Goal: Task Accomplishment & Management: Use online tool/utility

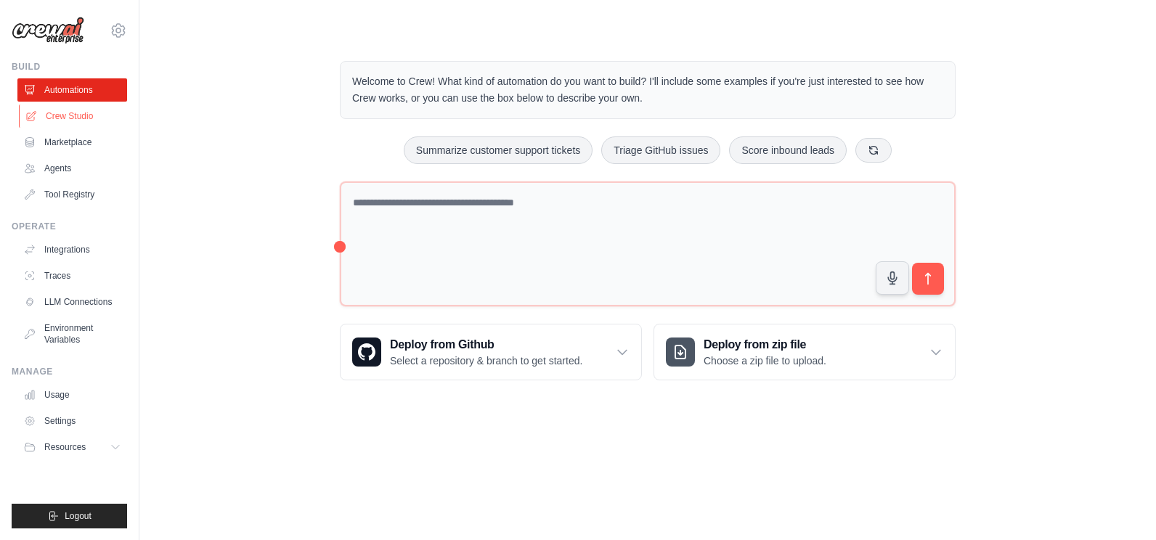
click at [49, 119] on link "Crew Studio" at bounding box center [74, 116] width 110 height 23
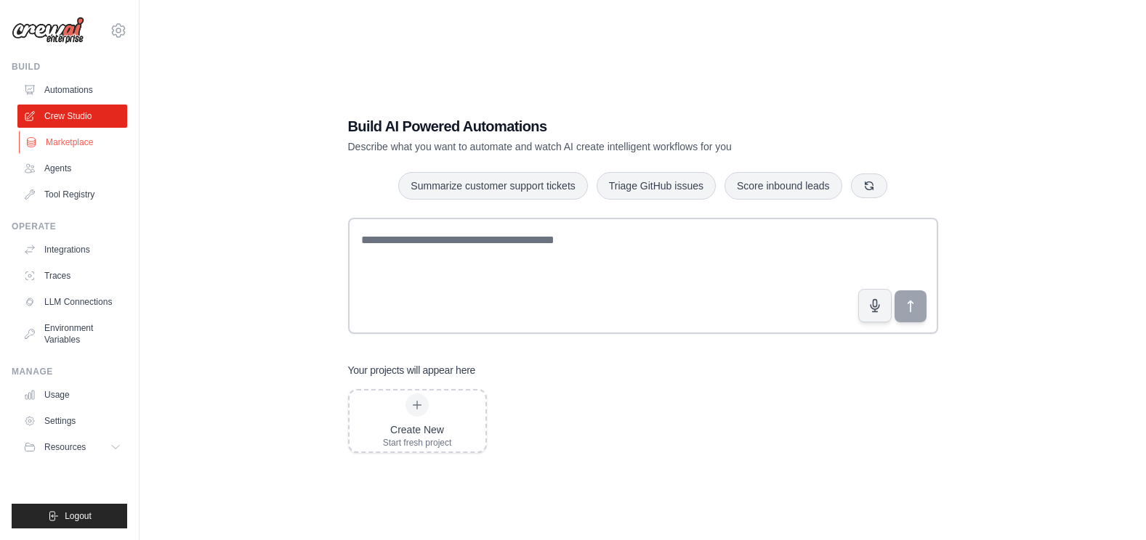
click at [71, 137] on link "Marketplace" at bounding box center [74, 142] width 110 height 23
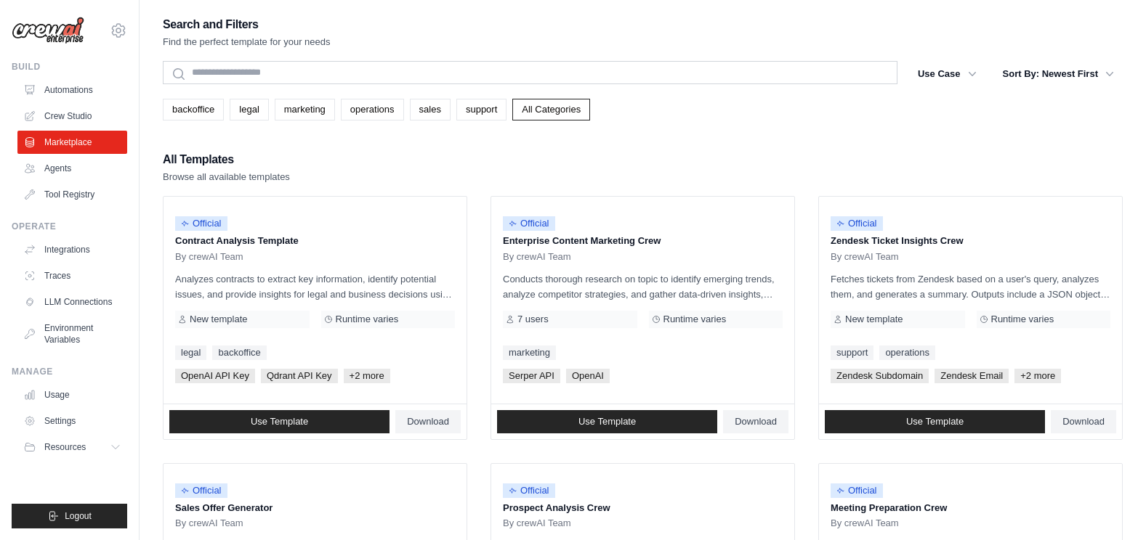
click at [52, 156] on ul "Automations Crew Studio Marketplace Agents Tool Registry" at bounding box center [72, 142] width 110 height 128
click at [57, 163] on link "Agents" at bounding box center [74, 168] width 110 height 23
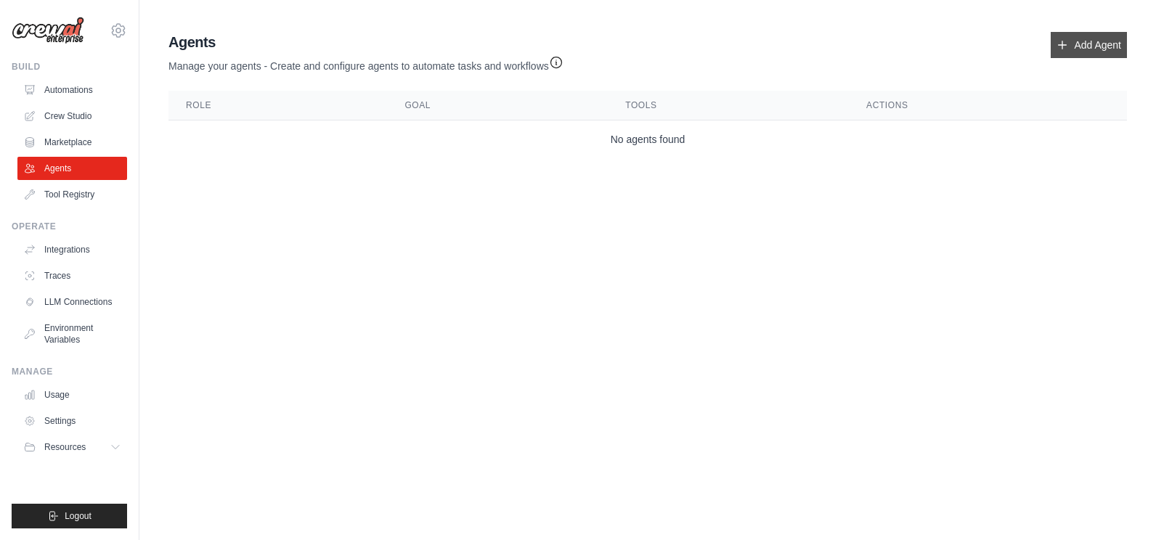
click at [1120, 45] on link "Add Agent" at bounding box center [1089, 45] width 76 height 26
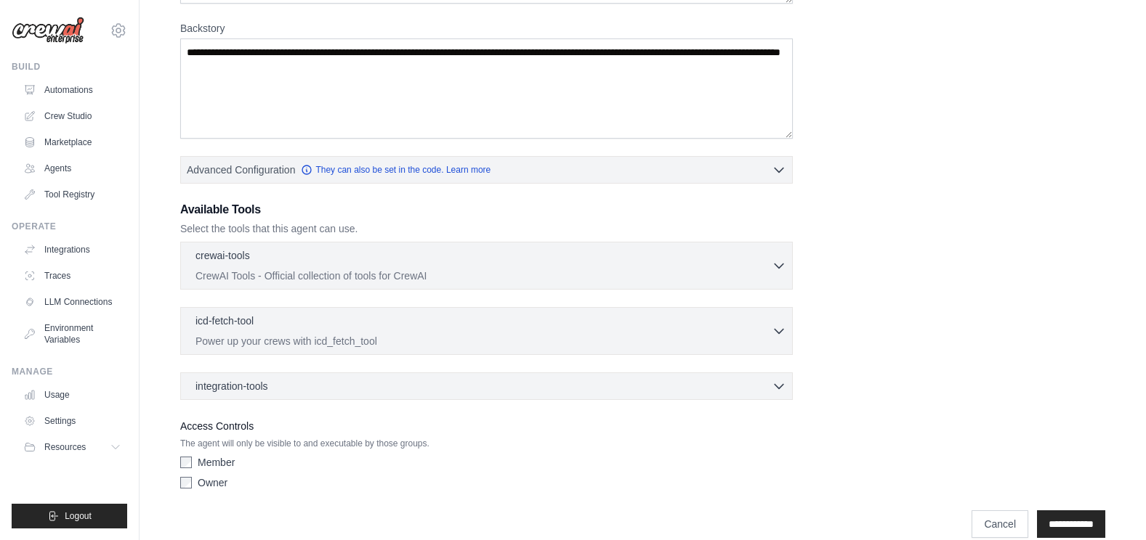
scroll to position [239, 0]
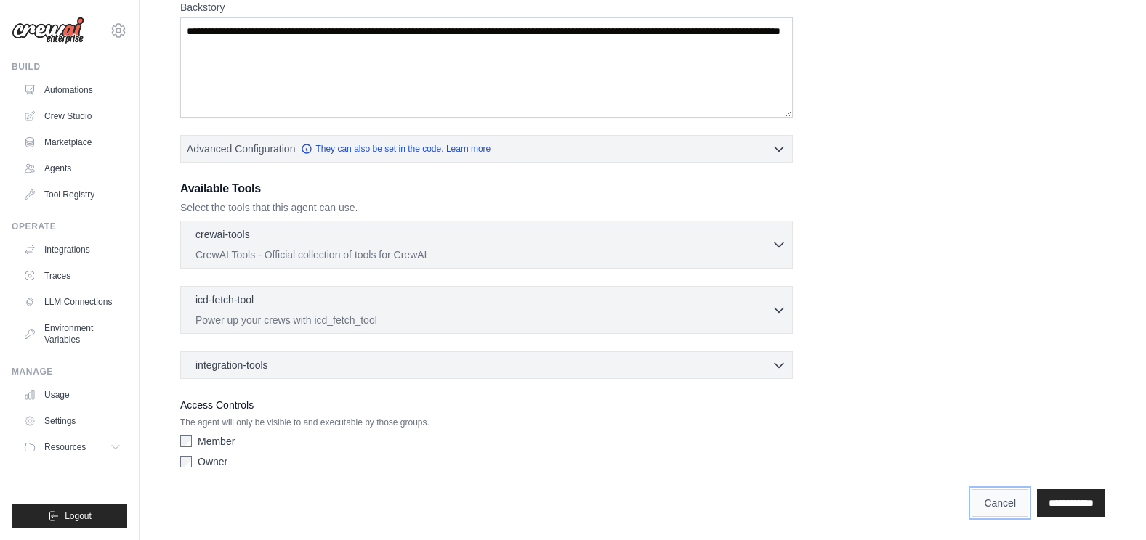
click at [973, 508] on link "Cancel" at bounding box center [999, 504] width 57 height 28
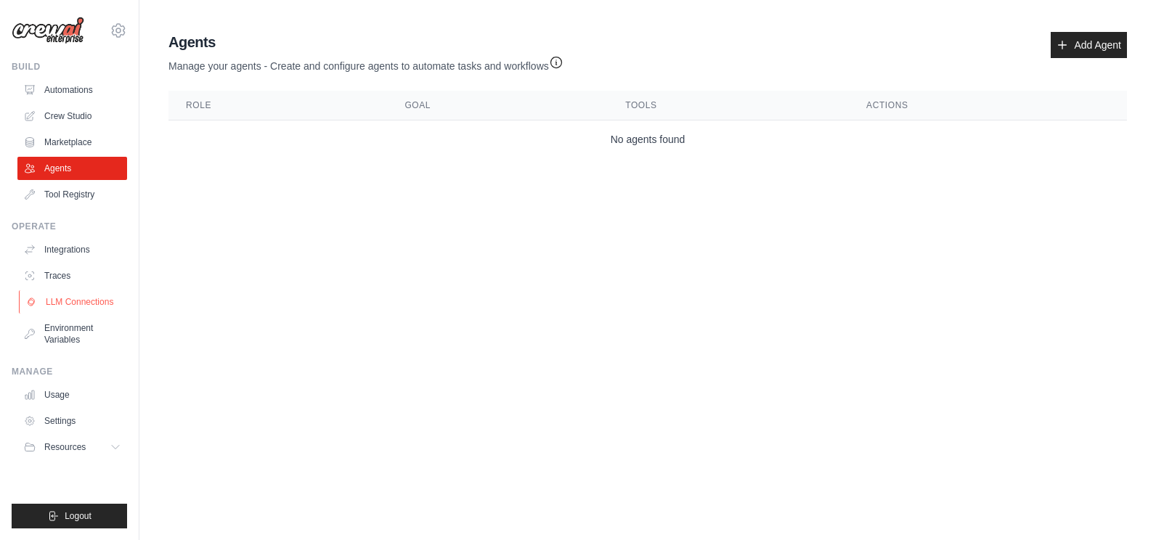
click at [63, 301] on link "LLM Connections" at bounding box center [74, 302] width 110 height 23
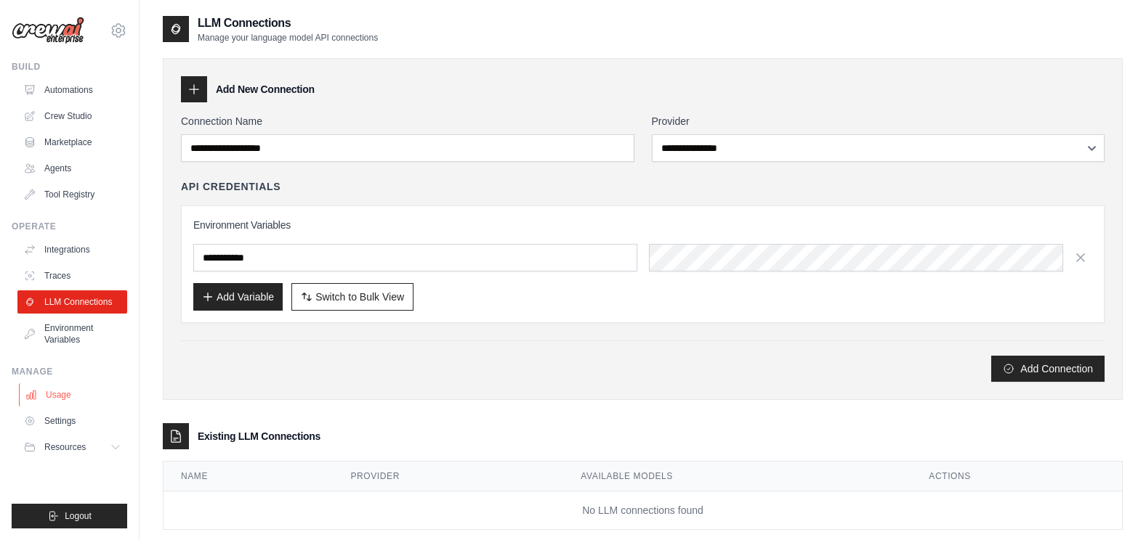
click at [68, 392] on link "Usage" at bounding box center [74, 395] width 110 height 23
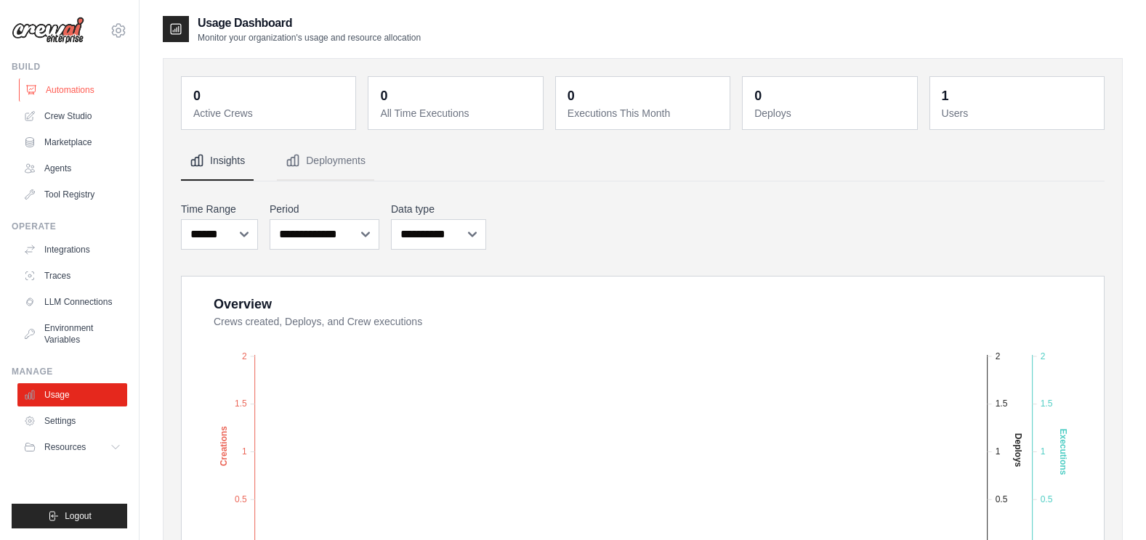
click at [67, 99] on link "Automations" at bounding box center [74, 89] width 110 height 23
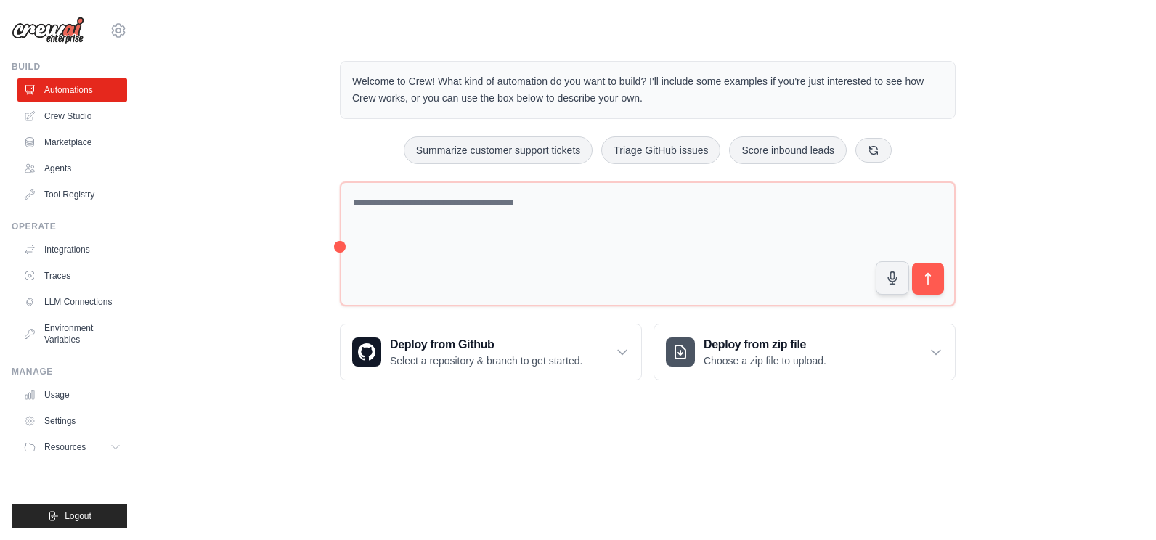
click at [992, 437] on h3 "Create an automation" at bounding box center [991, 436] width 225 height 20
click at [917, 287] on button "submit" at bounding box center [928, 278] width 33 height 33
click at [78, 118] on link "Crew Studio" at bounding box center [74, 116] width 110 height 23
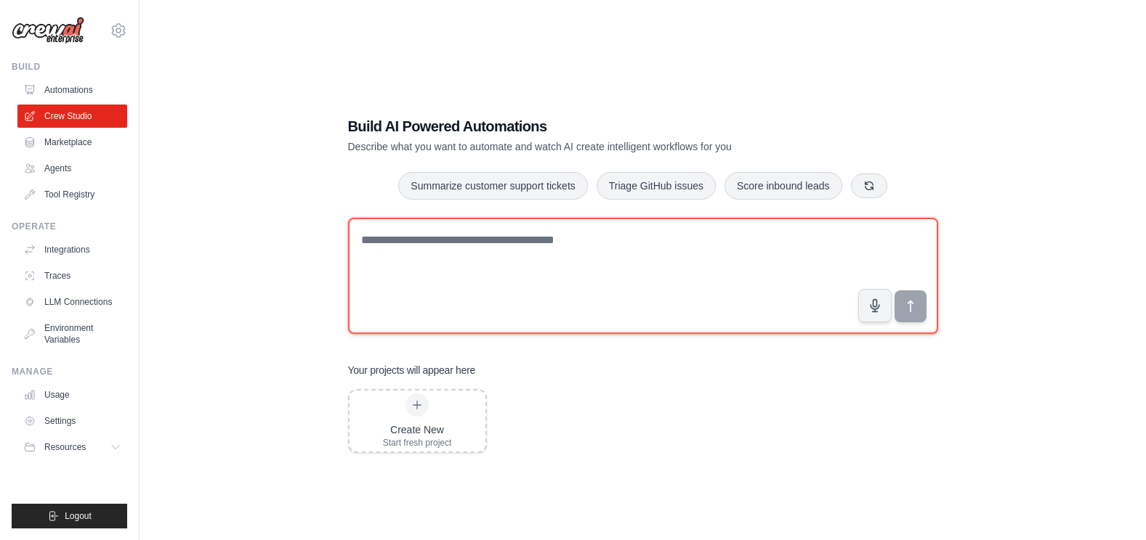
click at [461, 244] on textarea at bounding box center [643, 276] width 590 height 116
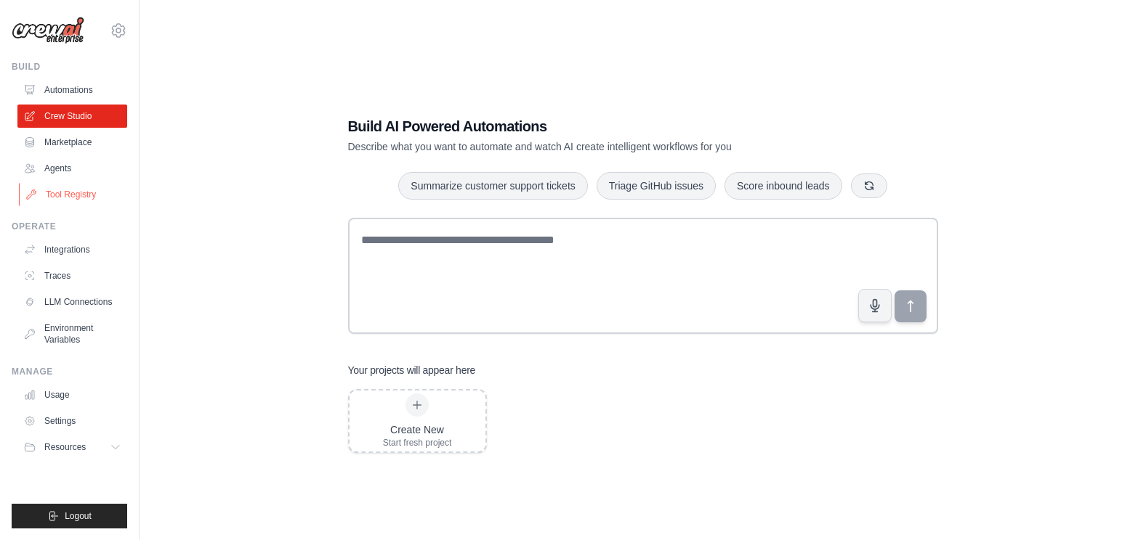
click at [52, 200] on link "Tool Registry" at bounding box center [74, 194] width 110 height 23
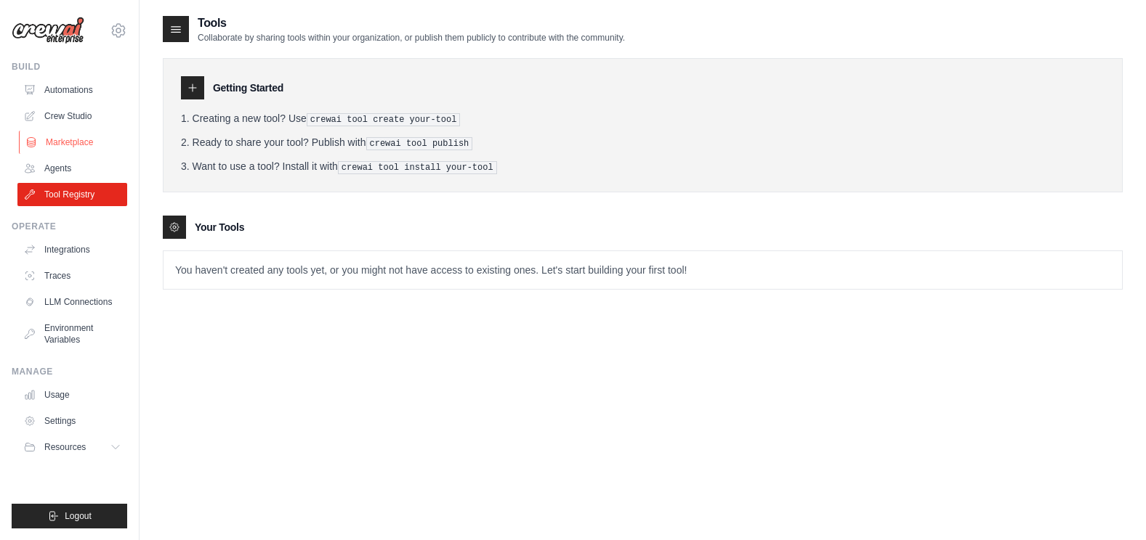
click at [60, 137] on link "Marketplace" at bounding box center [74, 142] width 110 height 23
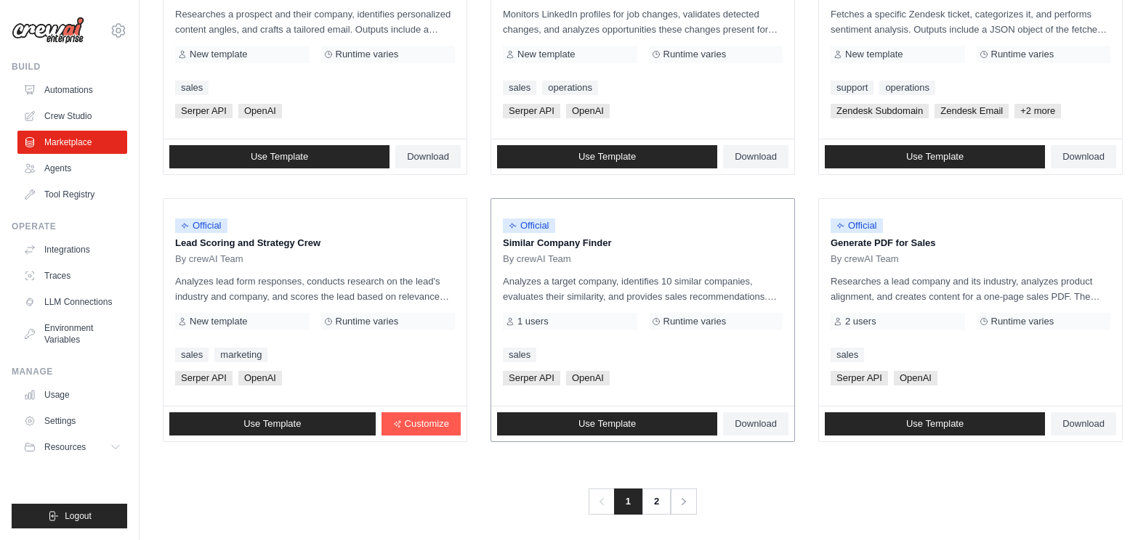
scroll to position [806, 0]
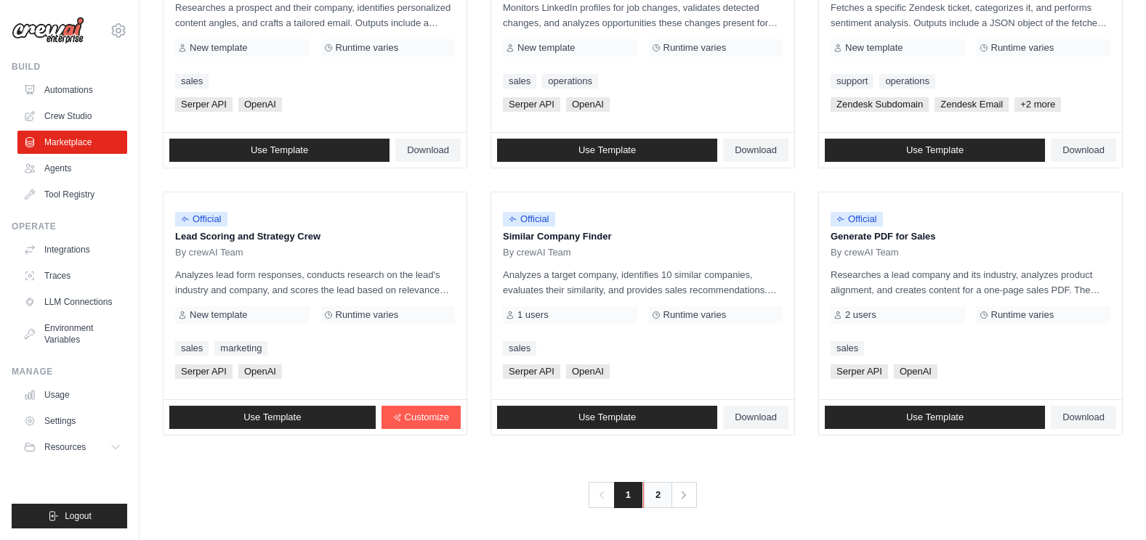
click at [649, 493] on link "2" at bounding box center [657, 495] width 29 height 26
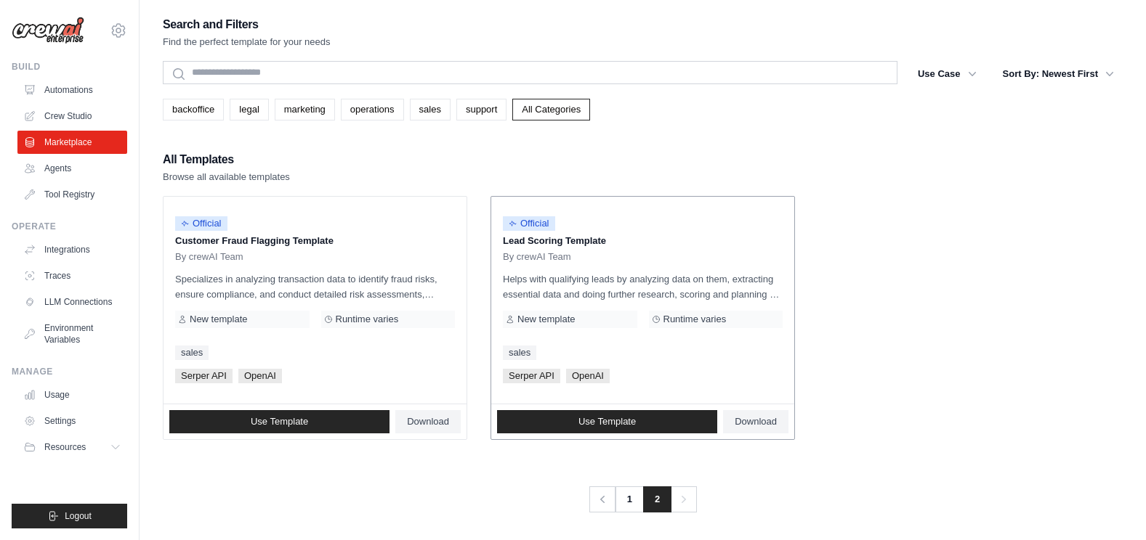
scroll to position [29, 0]
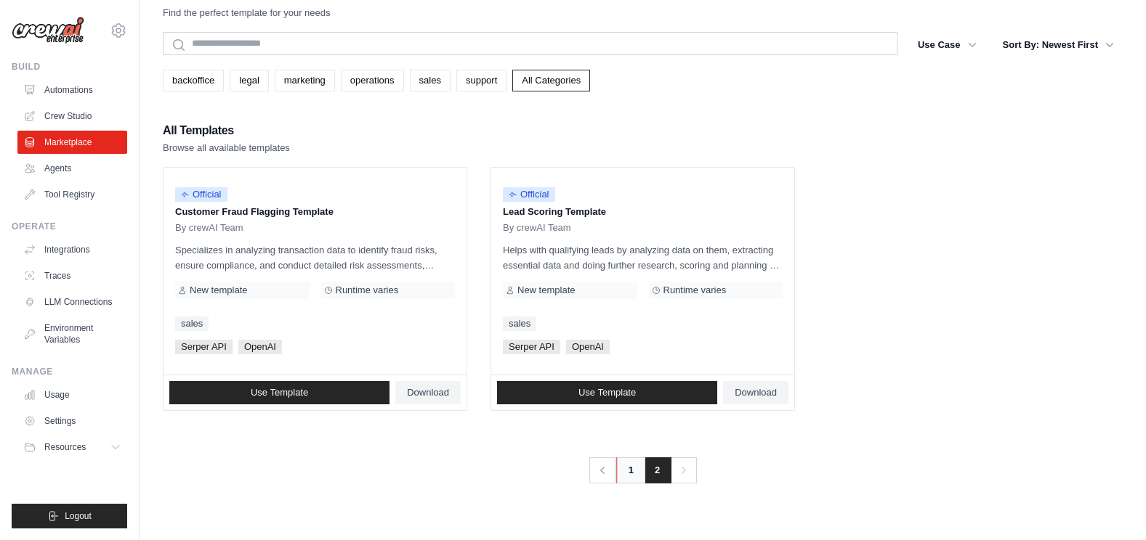
click at [632, 474] on link "1" at bounding box center [630, 471] width 29 height 26
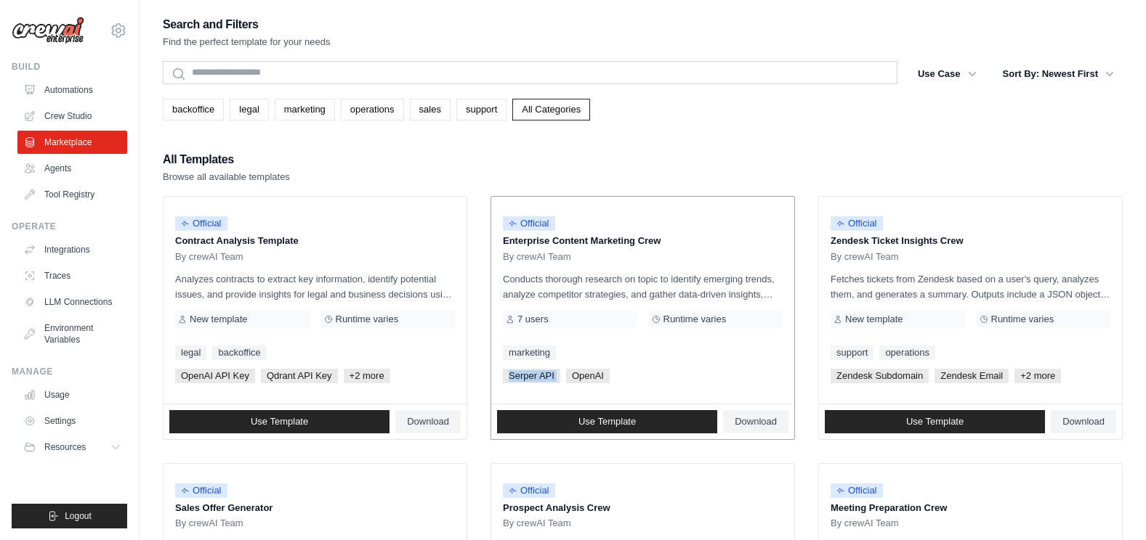
drag, startPoint x: 503, startPoint y: 379, endPoint x: 564, endPoint y: 375, distance: 61.2
click at [564, 375] on div "Serper API OpenAI" at bounding box center [643, 376] width 280 height 15
drag, startPoint x: 564, startPoint y: 375, endPoint x: 580, endPoint y: 378, distance: 16.2
click at [580, 378] on span "OpenAI" at bounding box center [588, 376] width 44 height 15
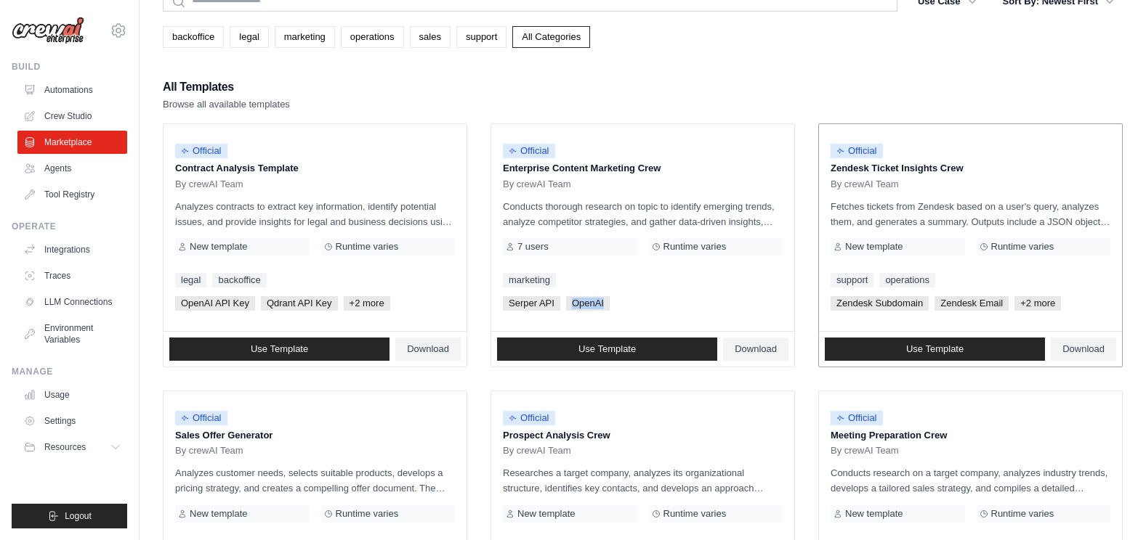
scroll to position [145, 0]
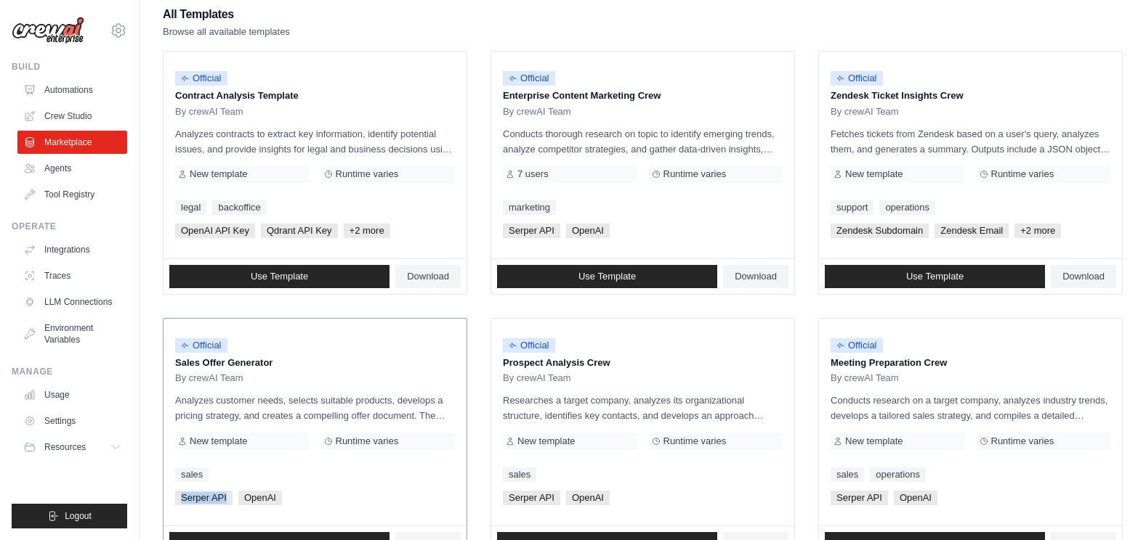
drag, startPoint x: 176, startPoint y: 501, endPoint x: 226, endPoint y: 500, distance: 50.1
click at [226, 500] on span "Serper API" at bounding box center [203, 498] width 57 height 15
copy span "Serper API"
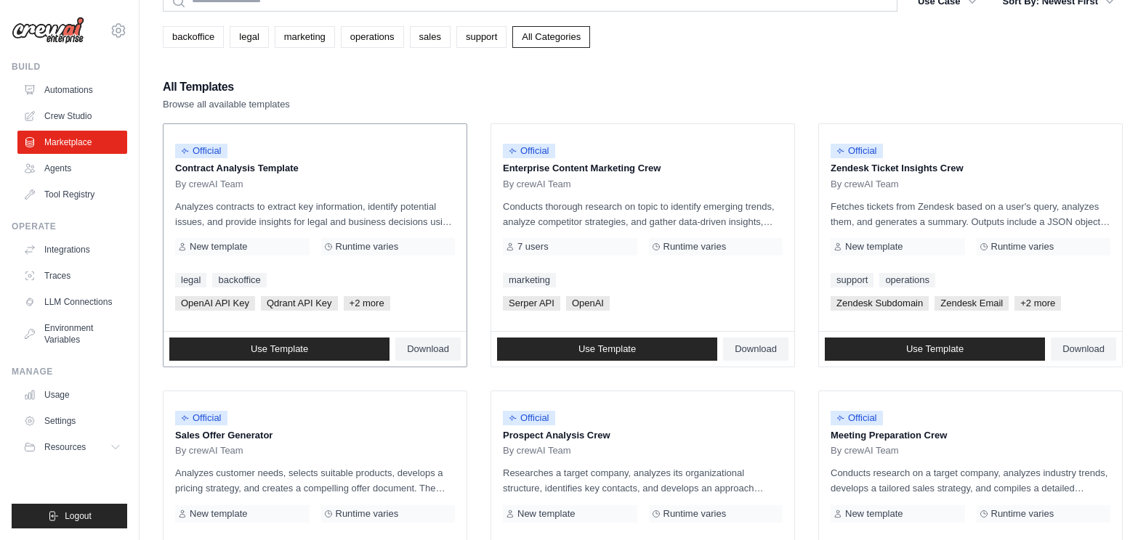
click at [322, 214] on p "Analyzes contracts to extract key information, identify potential issues, and p…" at bounding box center [315, 214] width 280 height 31
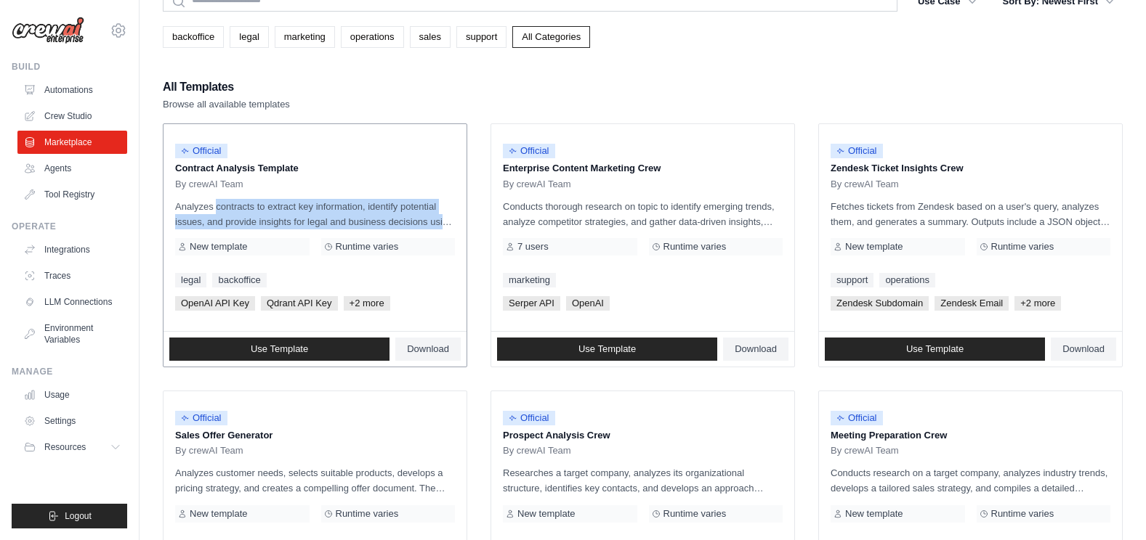
drag, startPoint x: 177, startPoint y: 209, endPoint x: 445, endPoint y: 224, distance: 269.2
click at [445, 224] on p "Analyzes contracts to extract key information, identify potential issues, and p…" at bounding box center [315, 214] width 280 height 31
drag, startPoint x: 445, startPoint y: 224, endPoint x: 408, endPoint y: 221, distance: 37.2
click at [408, 221] on p "Analyzes contracts to extract key information, identify potential issues, and p…" at bounding box center [315, 214] width 280 height 31
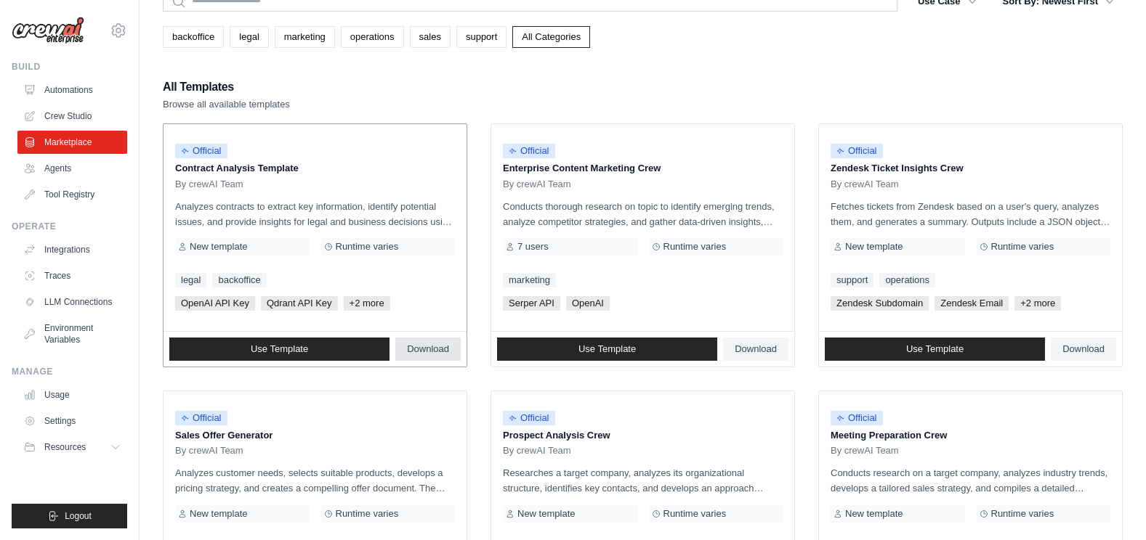
click at [429, 352] on span "Download" at bounding box center [428, 350] width 42 height 12
click at [266, 354] on span "Use Template" at bounding box center [279, 350] width 57 height 12
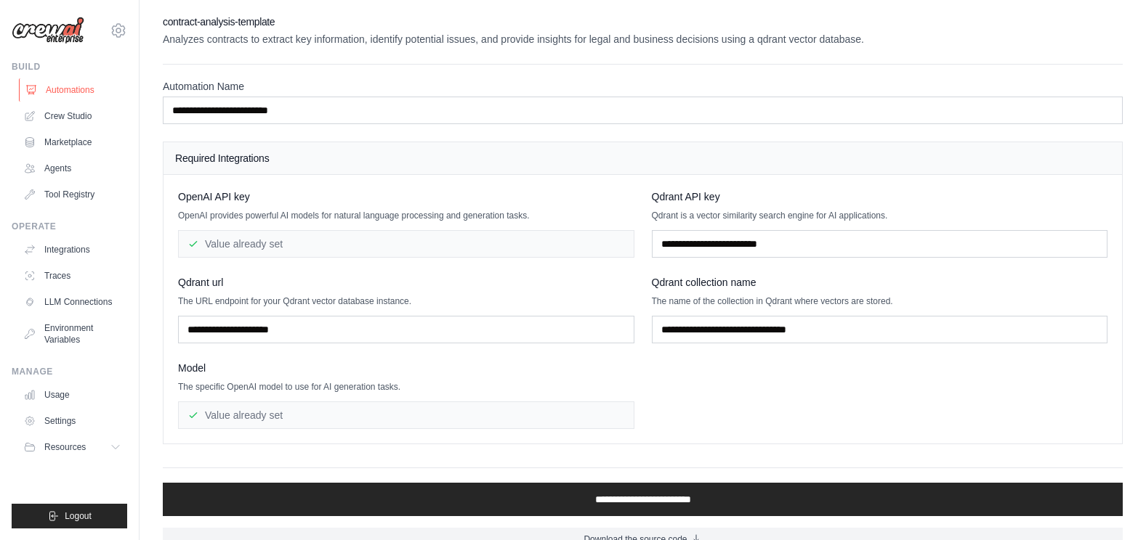
click at [49, 85] on link "Automations" at bounding box center [74, 89] width 110 height 23
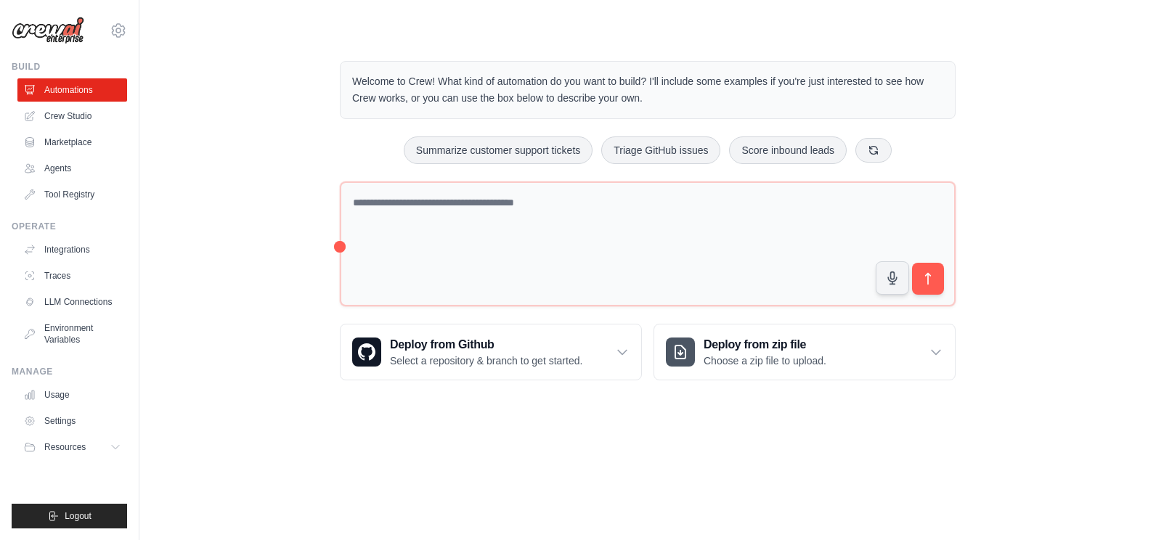
click at [987, 385] on div "Welcome to Crew! What kind of automation do you want to build? I'll include som…" at bounding box center [648, 221] width 970 height 366
click at [88, 111] on link "Crew Studio" at bounding box center [74, 116] width 110 height 23
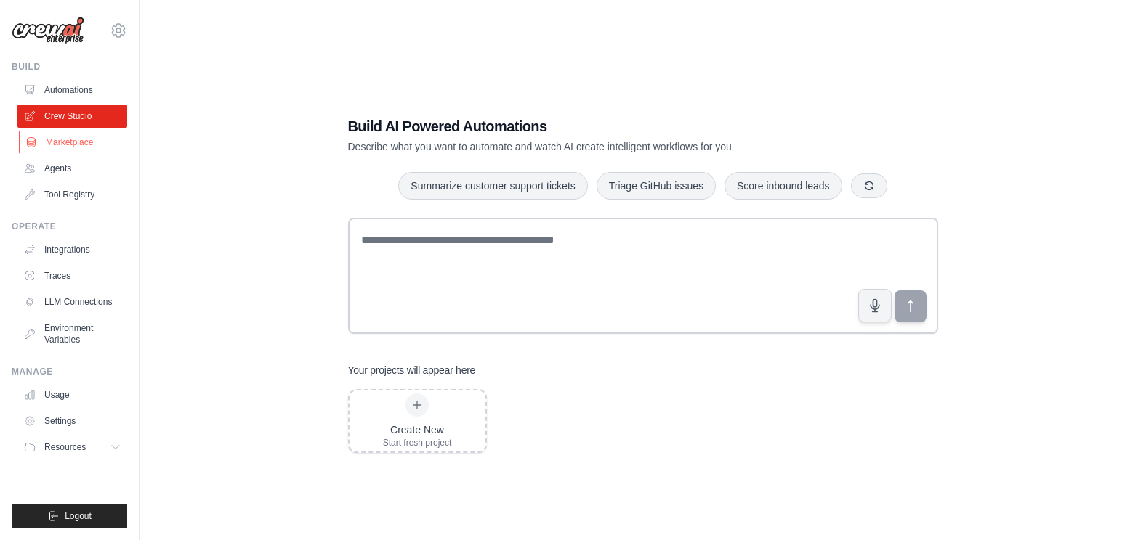
click at [78, 152] on link "Marketplace" at bounding box center [74, 142] width 110 height 23
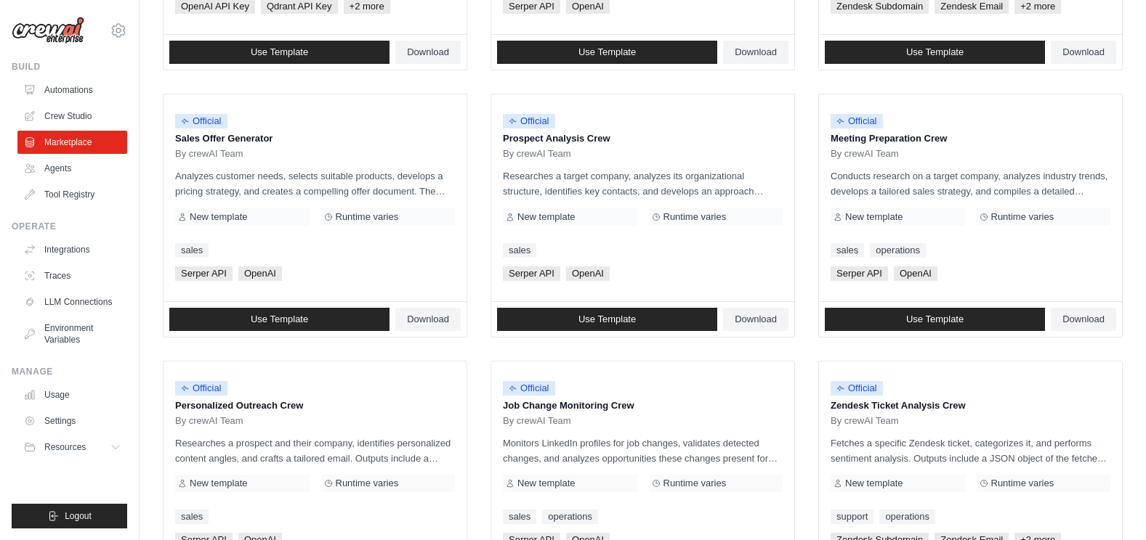
scroll to position [297, 0]
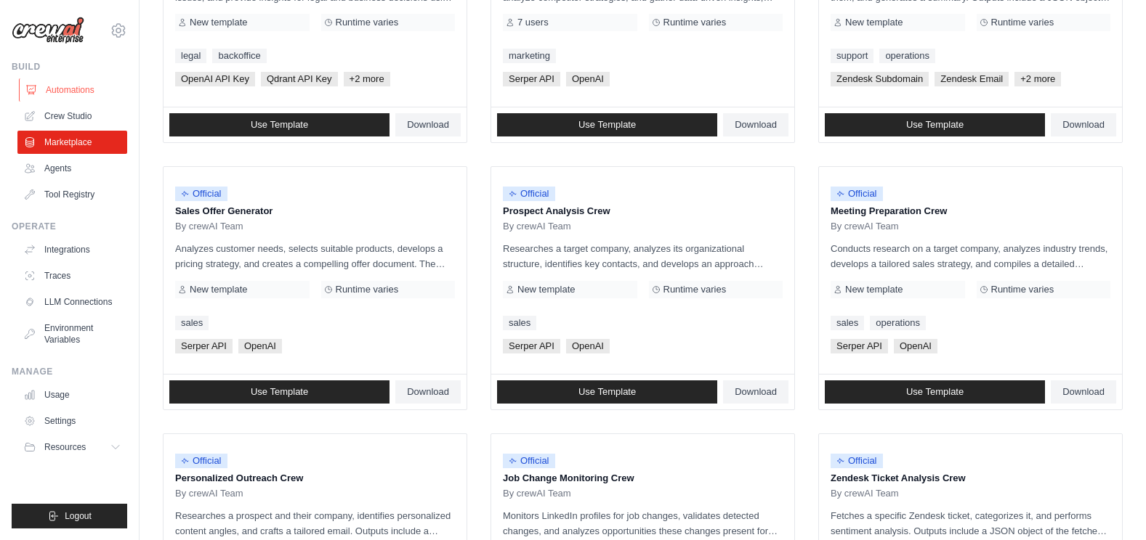
click at [69, 84] on link "Automations" at bounding box center [74, 89] width 110 height 23
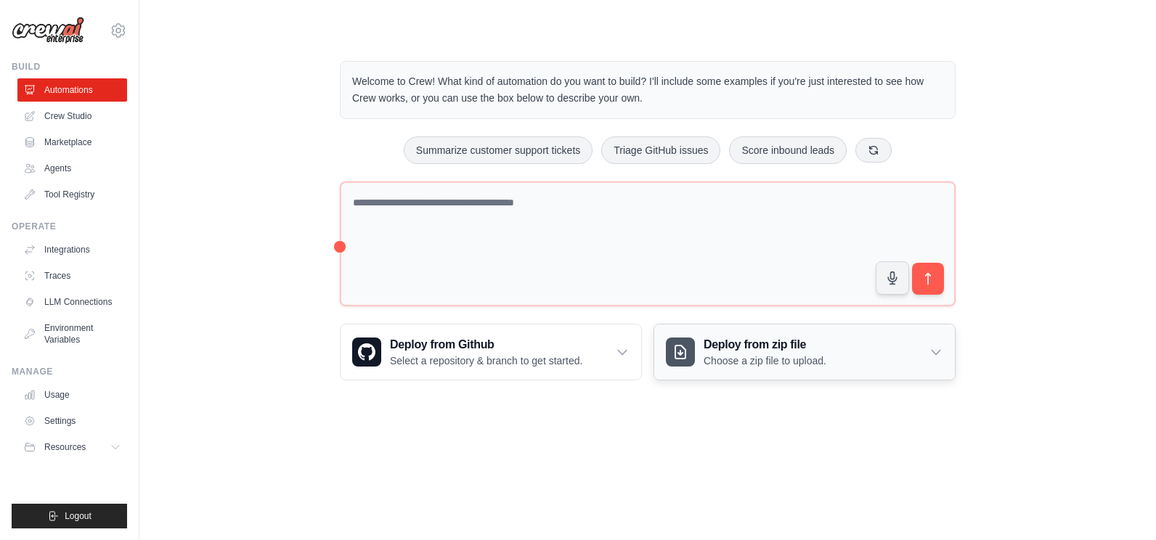
click at [933, 349] on icon at bounding box center [936, 352] width 15 height 15
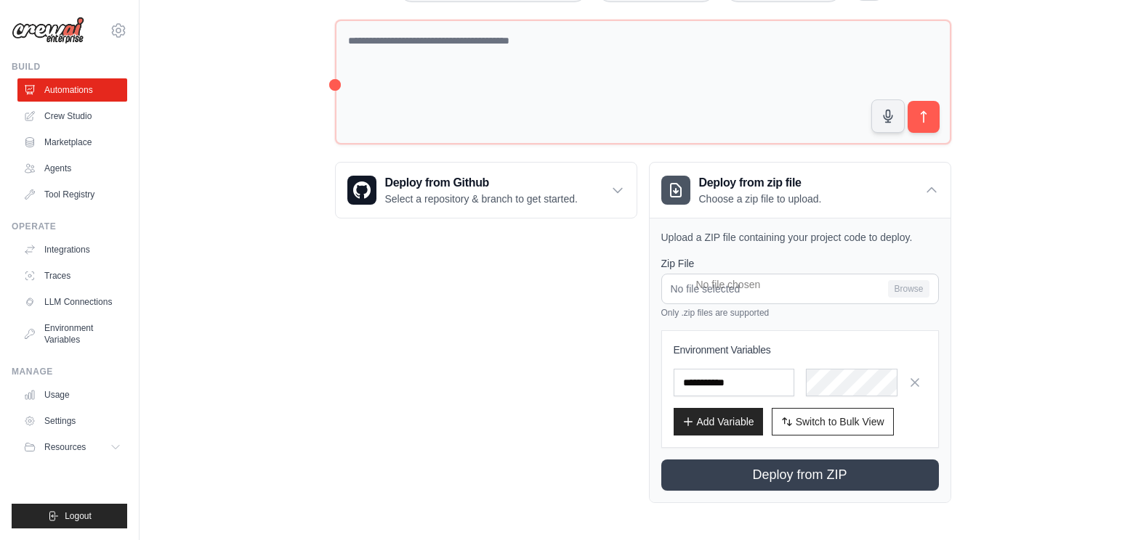
scroll to position [17, 0]
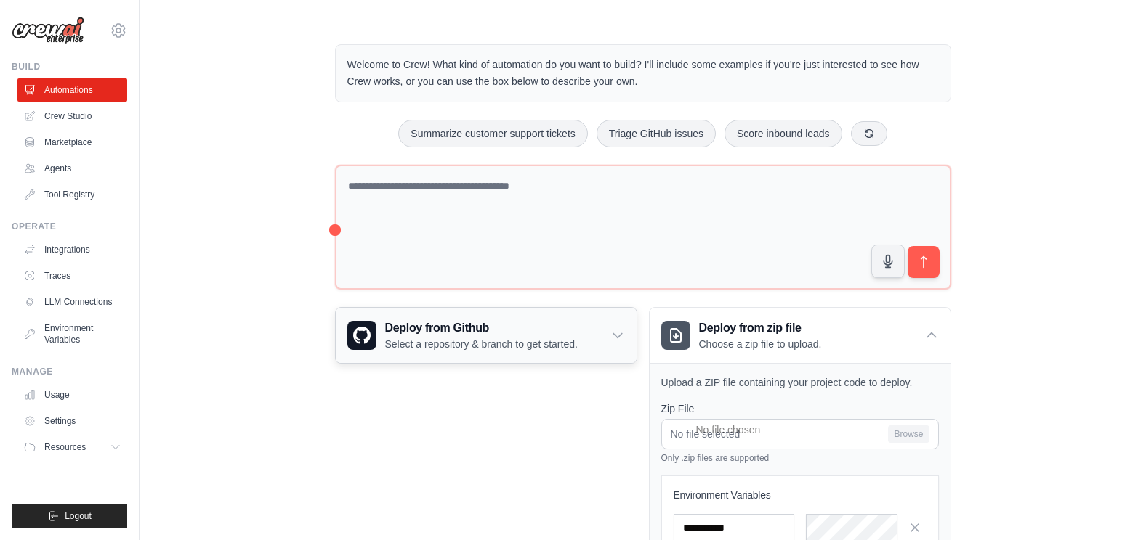
click at [624, 338] on icon at bounding box center [617, 335] width 15 height 15
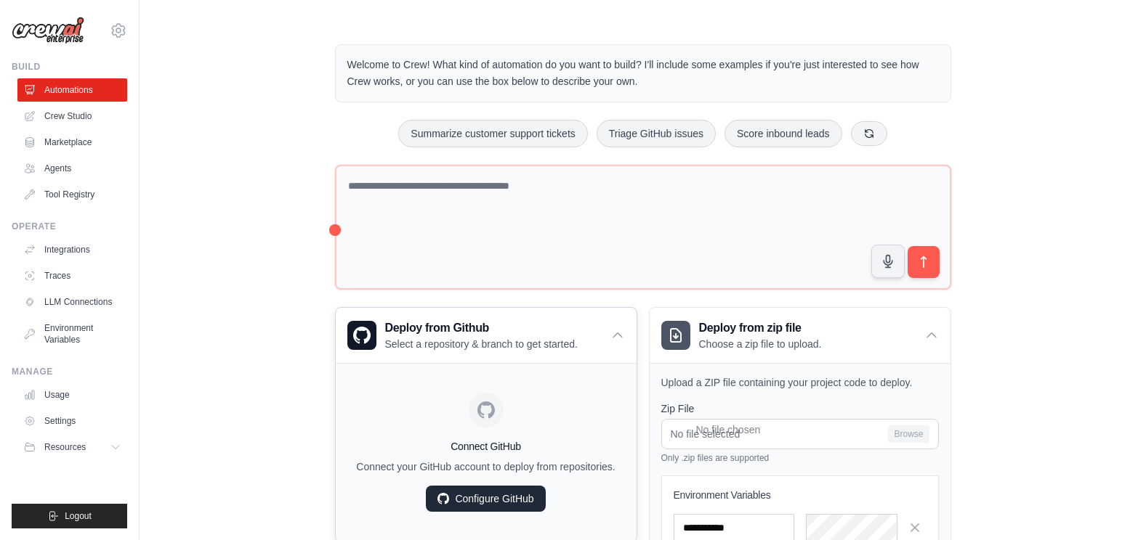
scroll to position [162, 0]
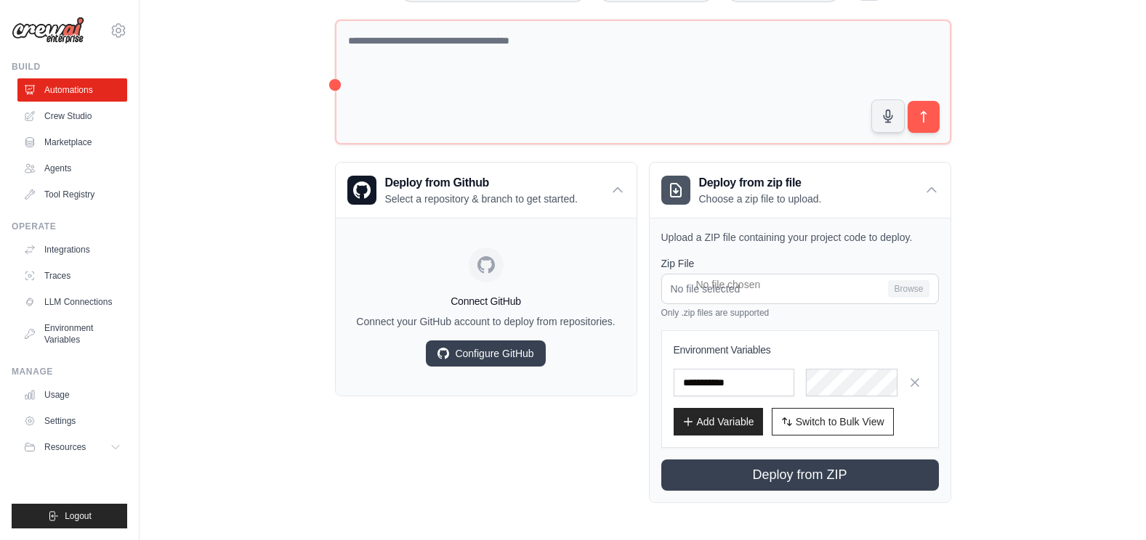
click at [310, 341] on div "Welcome to Crew! What kind of automation do you want to build? I'll include som…" at bounding box center [643, 201] width 960 height 651
click at [81, 115] on link "Crew Studio" at bounding box center [74, 116] width 110 height 23
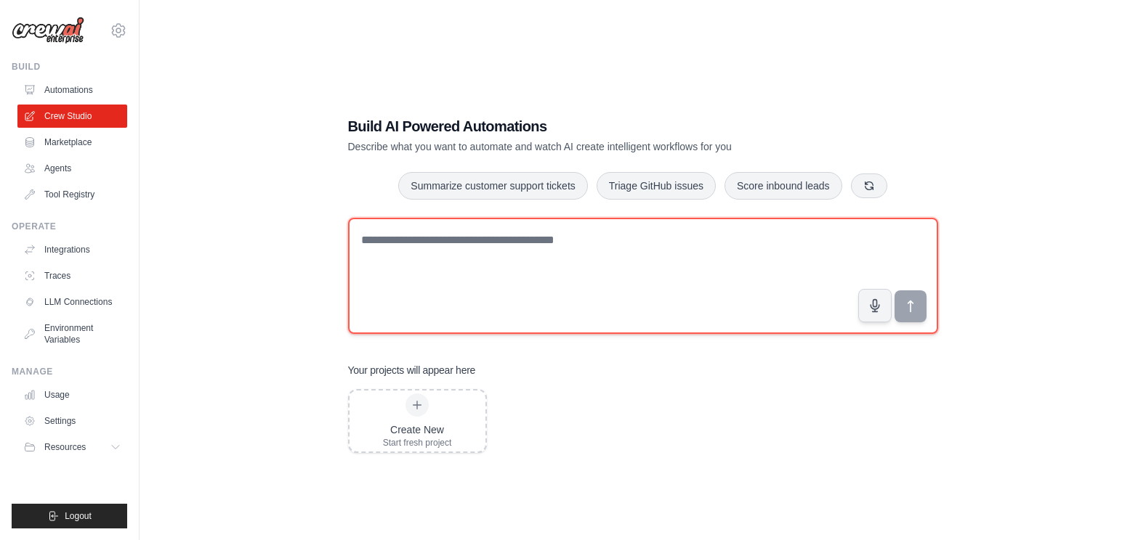
click at [455, 264] on textarea at bounding box center [643, 276] width 590 height 116
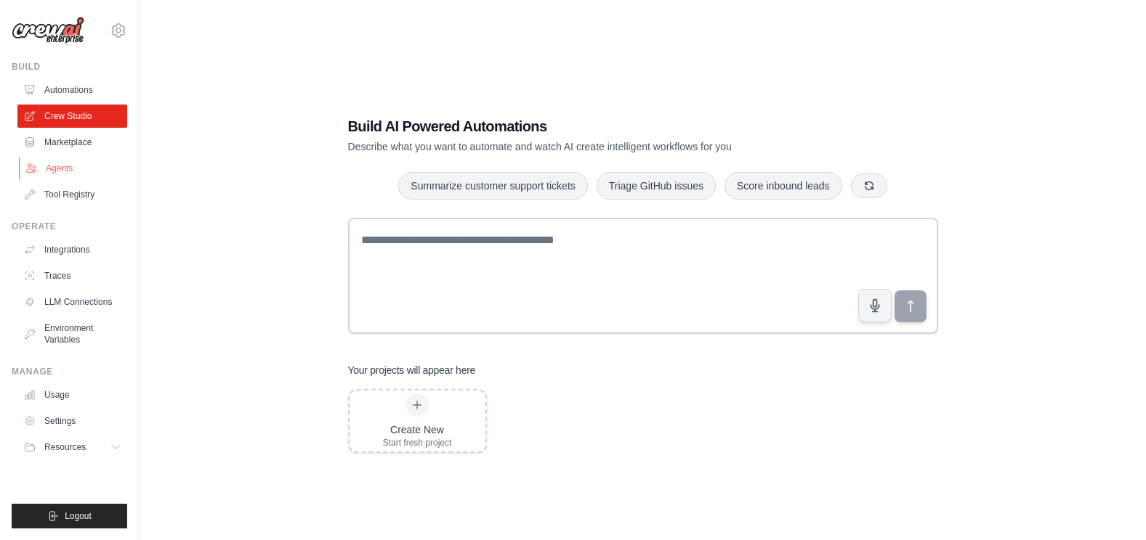
click at [59, 161] on link "Agents" at bounding box center [74, 168] width 110 height 23
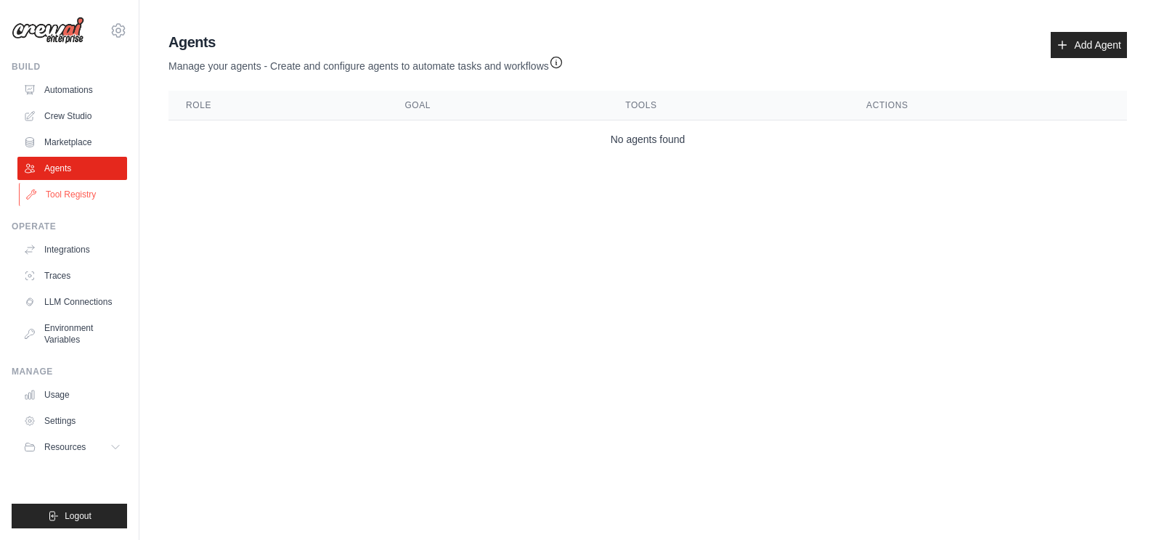
click at [82, 191] on link "Tool Registry" at bounding box center [74, 194] width 110 height 23
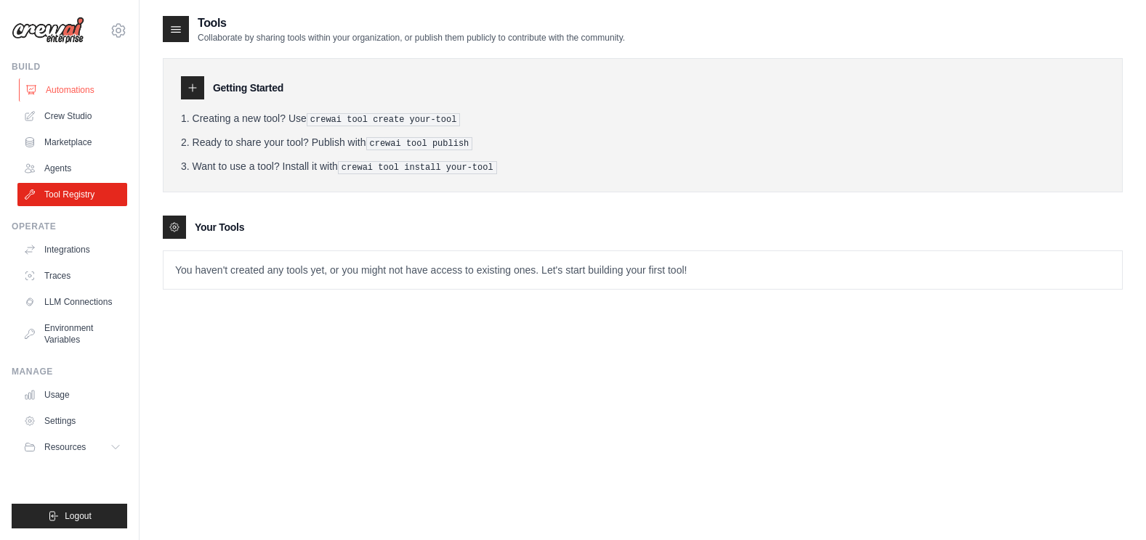
click at [65, 88] on link "Automations" at bounding box center [74, 89] width 110 height 23
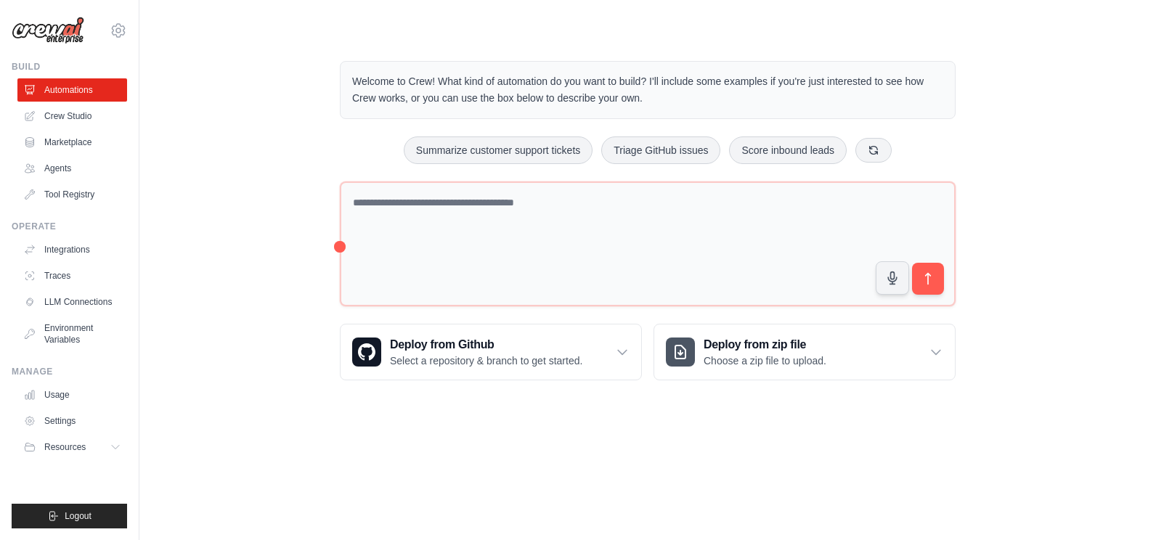
click at [115, 40] on div "[PERSON_NAME][EMAIL_ADDRESS][PERSON_NAME][DOMAIN_NAME] Settings" at bounding box center [69, 23] width 115 height 46
click at [115, 36] on icon at bounding box center [118, 30] width 17 height 17
click at [115, 95] on link "Settings" at bounding box center [118, 98] width 128 height 26
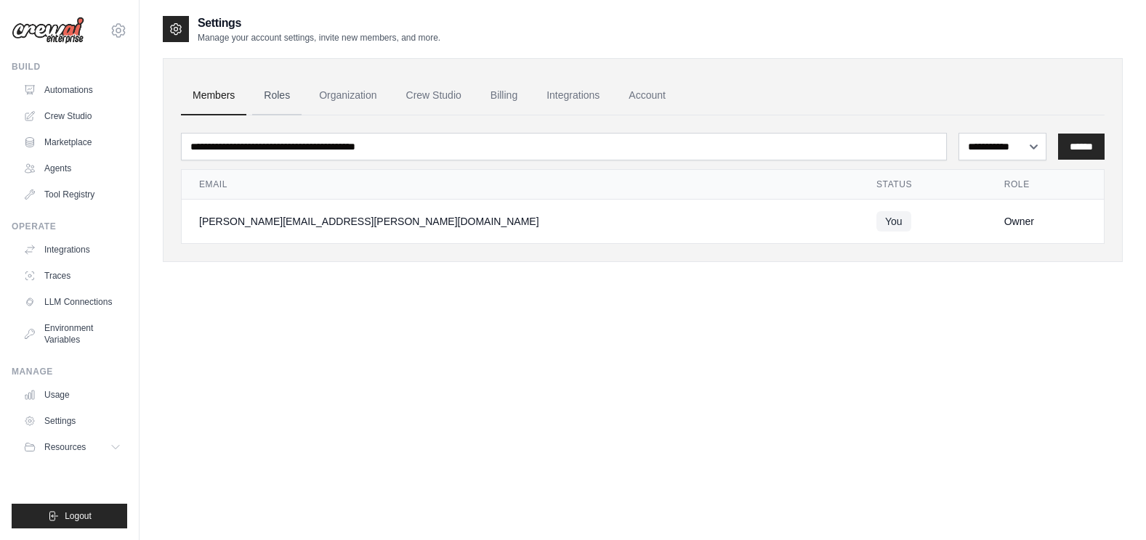
click at [283, 96] on link "Roles" at bounding box center [276, 95] width 49 height 39
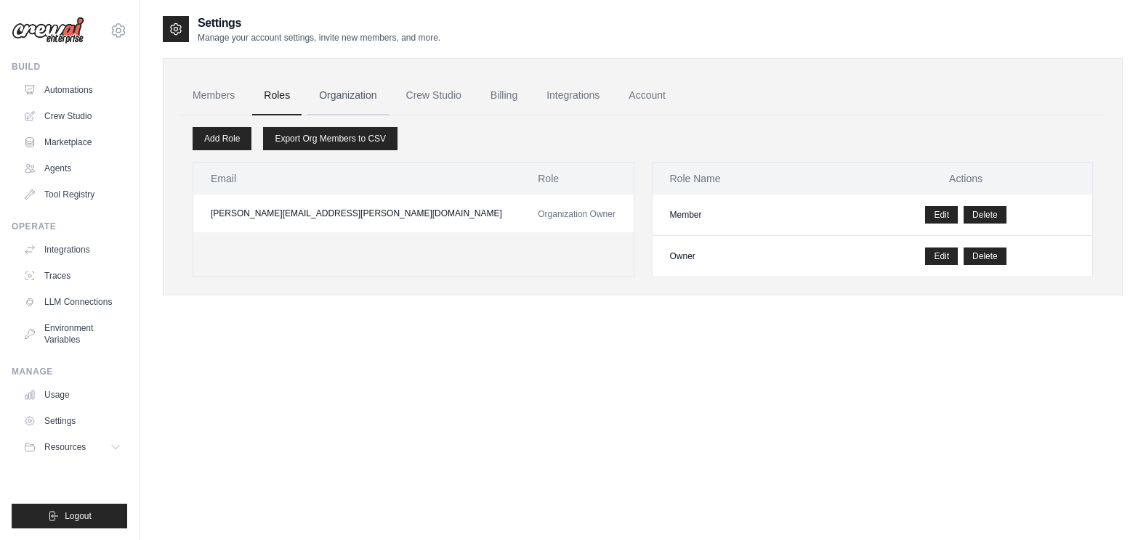
click at [367, 92] on link "Organization" at bounding box center [347, 95] width 81 height 39
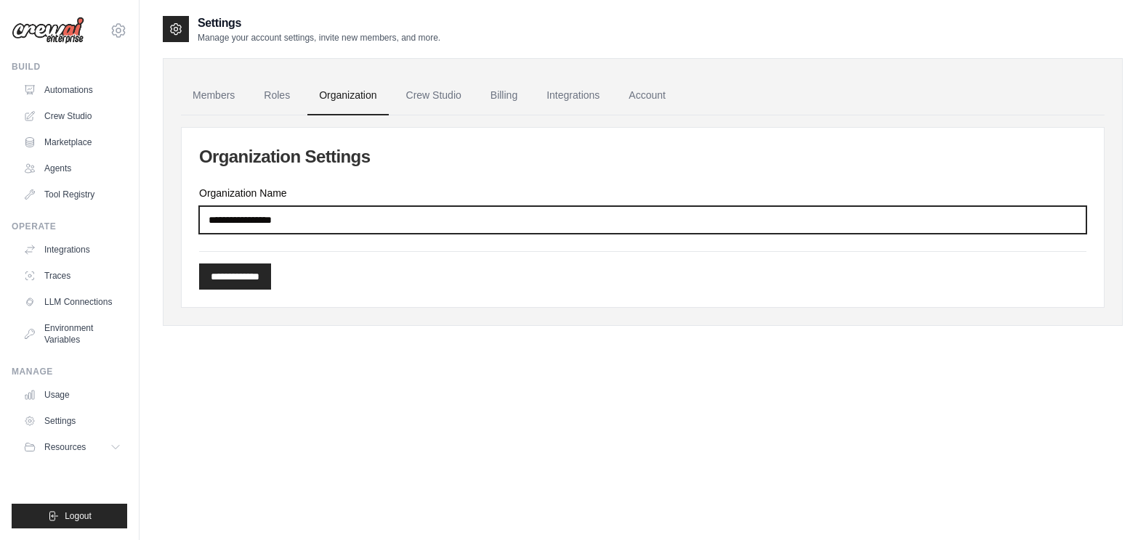
click at [254, 220] on input "Organization Name" at bounding box center [642, 220] width 887 height 28
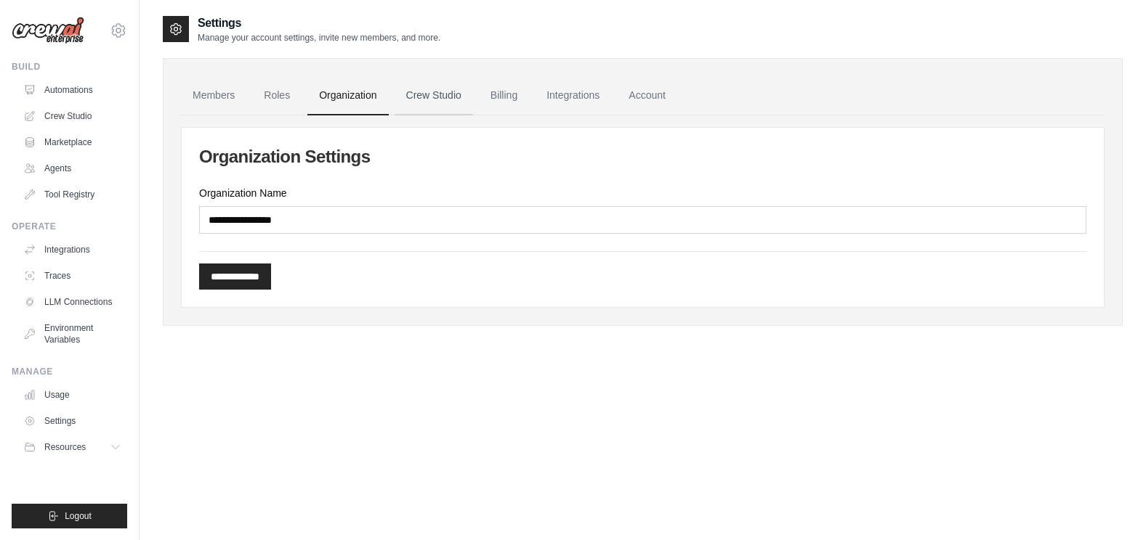
click at [418, 101] on link "Crew Studio" at bounding box center [433, 95] width 78 height 39
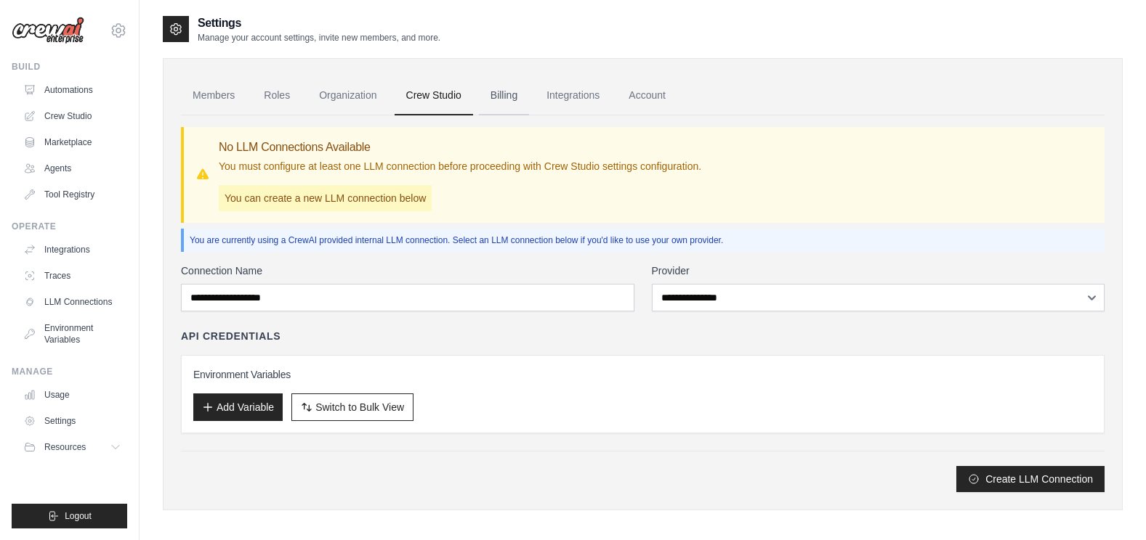
click at [502, 98] on link "Billing" at bounding box center [504, 95] width 50 height 39
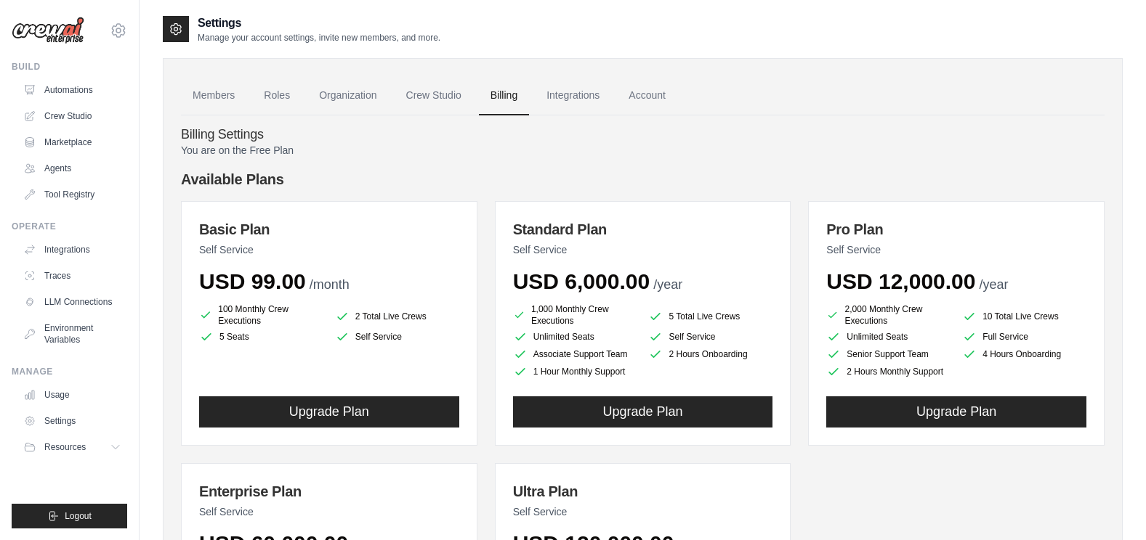
click at [60, 34] on img at bounding box center [48, 31] width 73 height 28
click at [65, 31] on img at bounding box center [48, 31] width 73 height 28
click at [60, 25] on img at bounding box center [48, 31] width 73 height 28
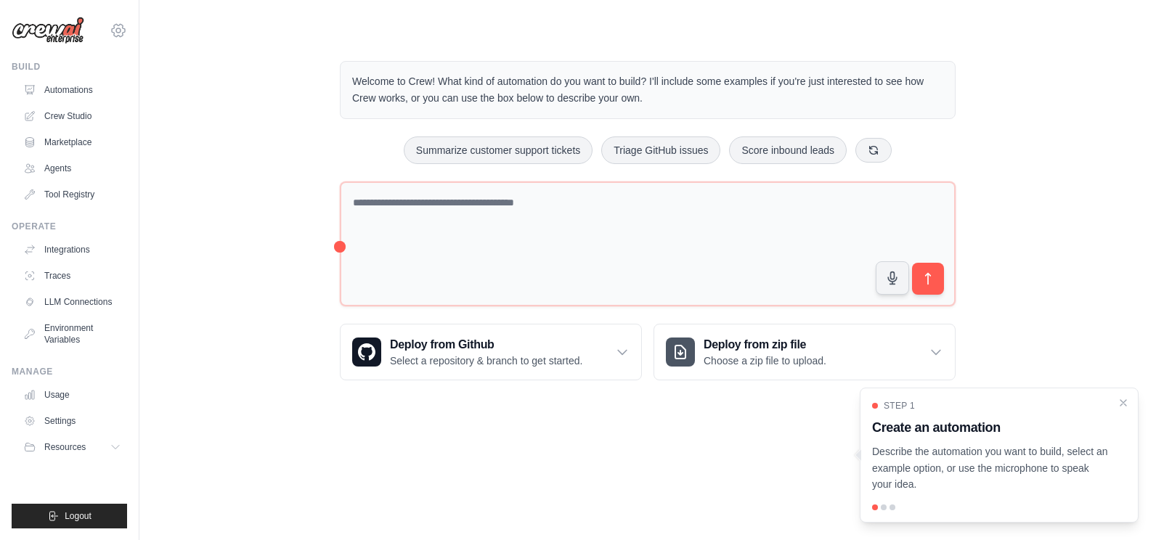
click at [113, 28] on icon at bounding box center [118, 30] width 13 height 12
click at [81, 104] on link "Settings" at bounding box center [118, 98] width 128 height 26
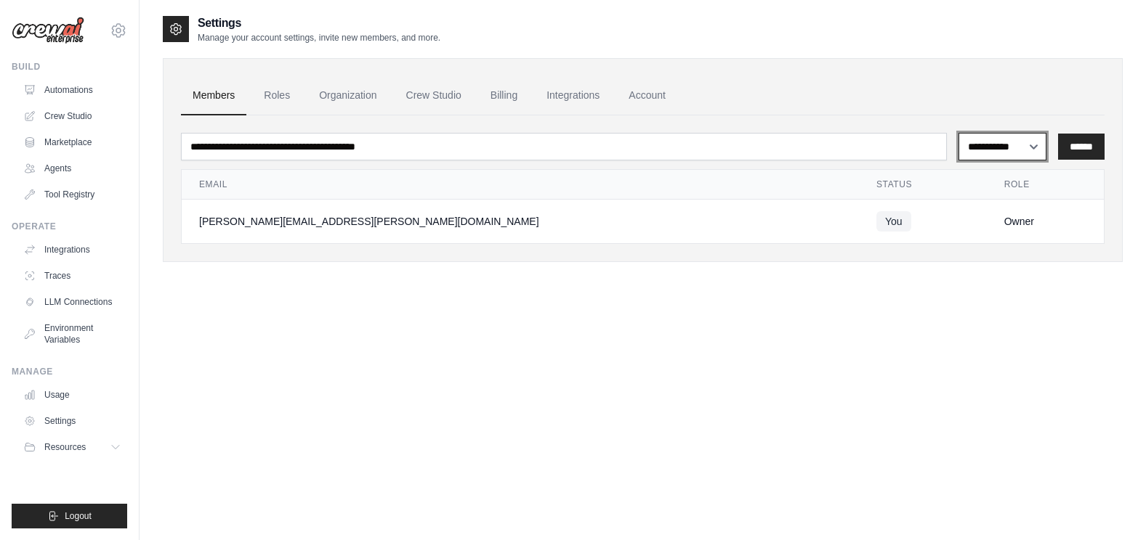
click at [994, 154] on select "**********" at bounding box center [1002, 147] width 88 height 28
click at [957, 463] on div "**********" at bounding box center [643, 285] width 960 height 540
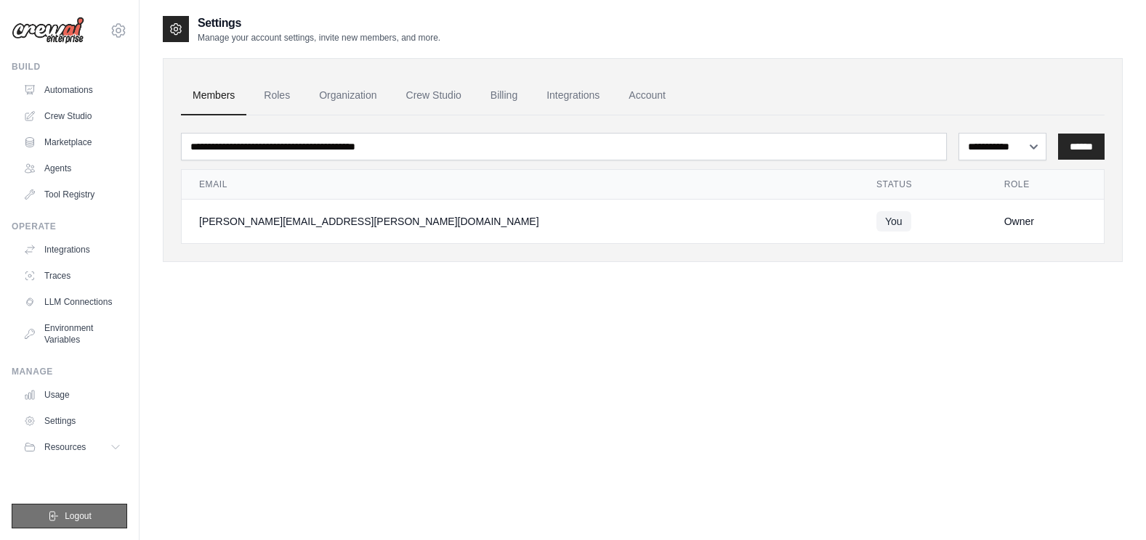
click at [65, 516] on span "Logout" at bounding box center [78, 517] width 27 height 12
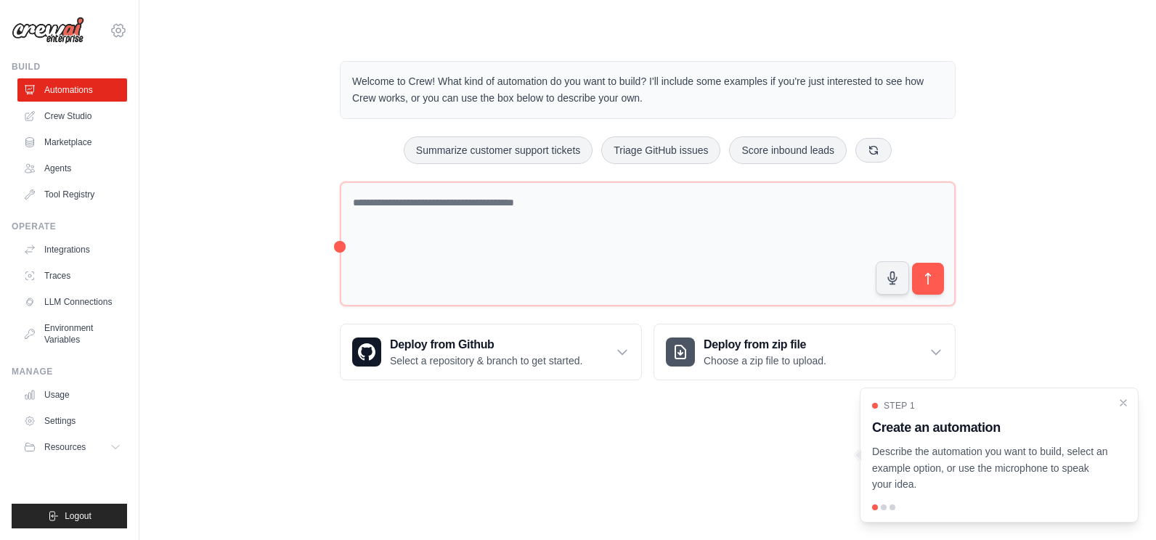
click at [123, 25] on icon at bounding box center [118, 30] width 17 height 17
click at [106, 92] on link "Settings" at bounding box center [118, 98] width 128 height 26
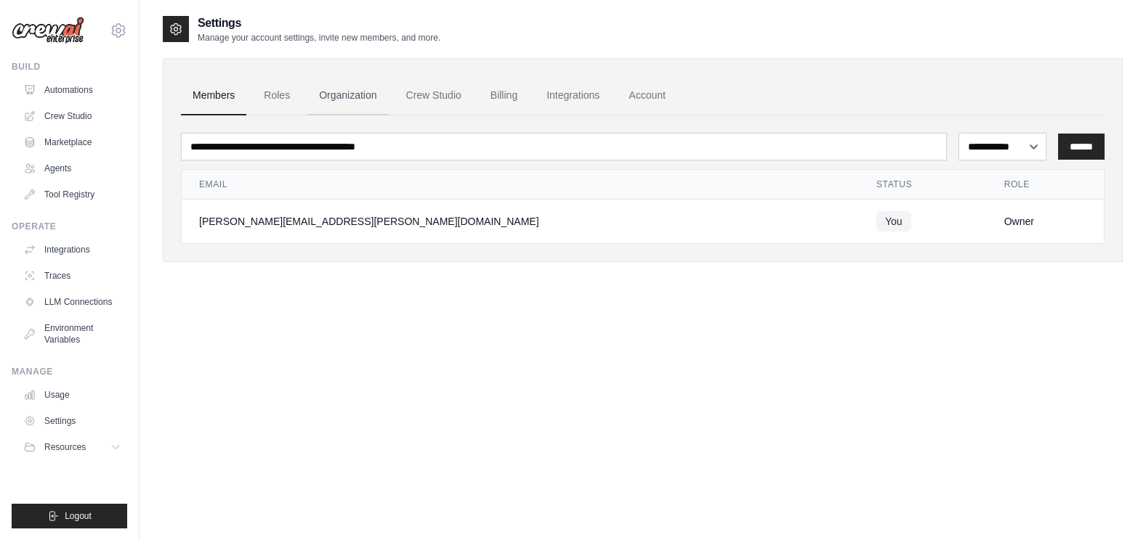
click at [368, 99] on link "Organization" at bounding box center [347, 95] width 81 height 39
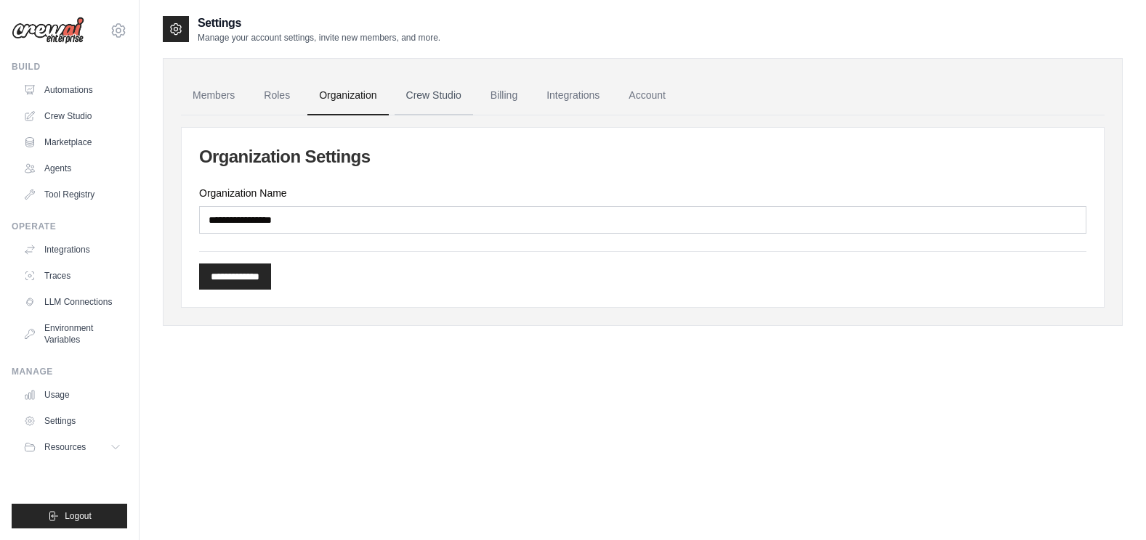
click at [457, 99] on link "Crew Studio" at bounding box center [433, 95] width 78 height 39
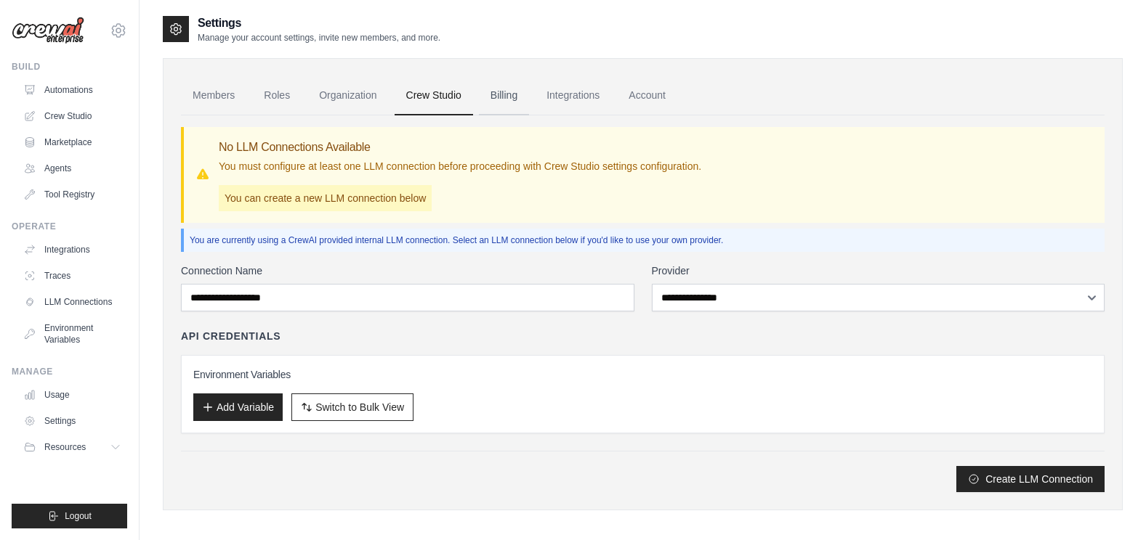
click at [501, 99] on link "Billing" at bounding box center [504, 95] width 50 height 39
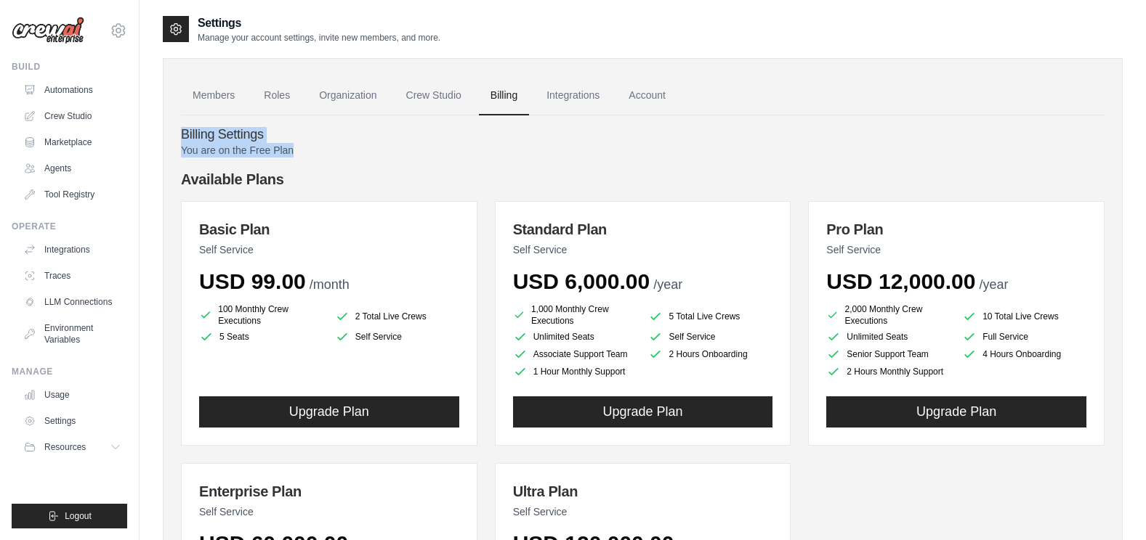
drag, startPoint x: 173, startPoint y: 137, endPoint x: 307, endPoint y: 146, distance: 134.0
click at [307, 146] on div "Members Roles Organization Crew Studio Billing Integrations Account Billing Set…" at bounding box center [643, 408] width 960 height 700
drag, startPoint x: 307, startPoint y: 146, endPoint x: 416, endPoint y: 141, distance: 109.8
click at [416, 141] on h4 "Billing Settings" at bounding box center [642, 135] width 923 height 16
click at [573, 90] on link "Integrations" at bounding box center [573, 95] width 76 height 39
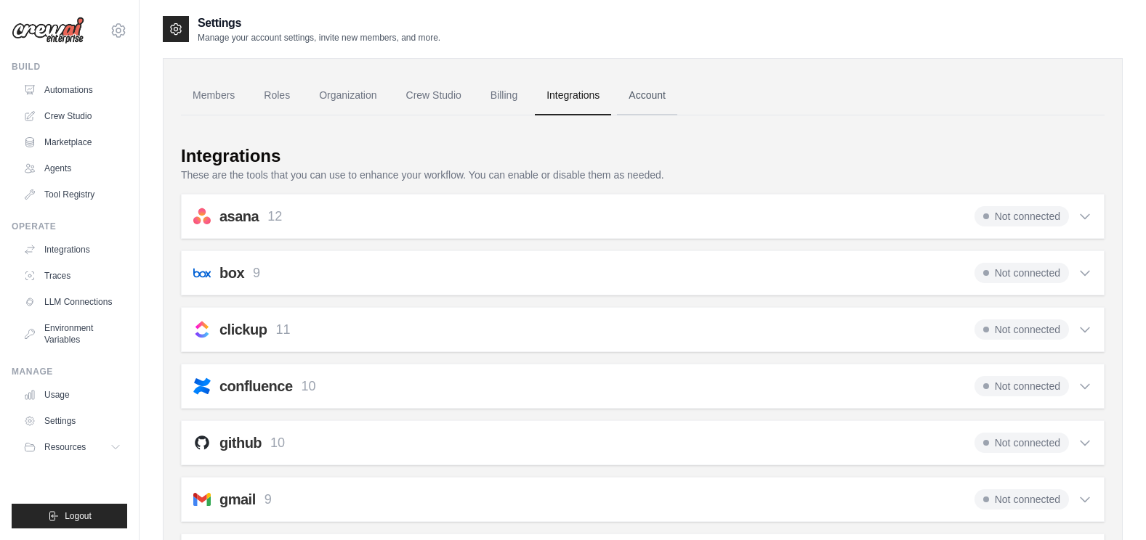
click at [670, 96] on link "Account" at bounding box center [647, 95] width 60 height 39
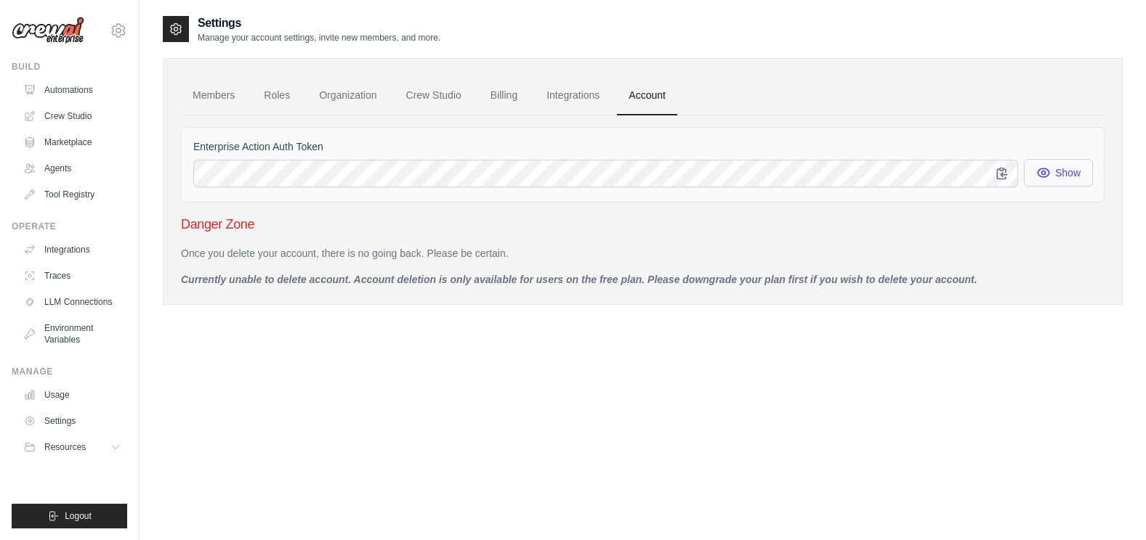
click at [1064, 175] on button "Show" at bounding box center [1057, 173] width 69 height 28
click at [72, 100] on link "Automations" at bounding box center [74, 89] width 110 height 23
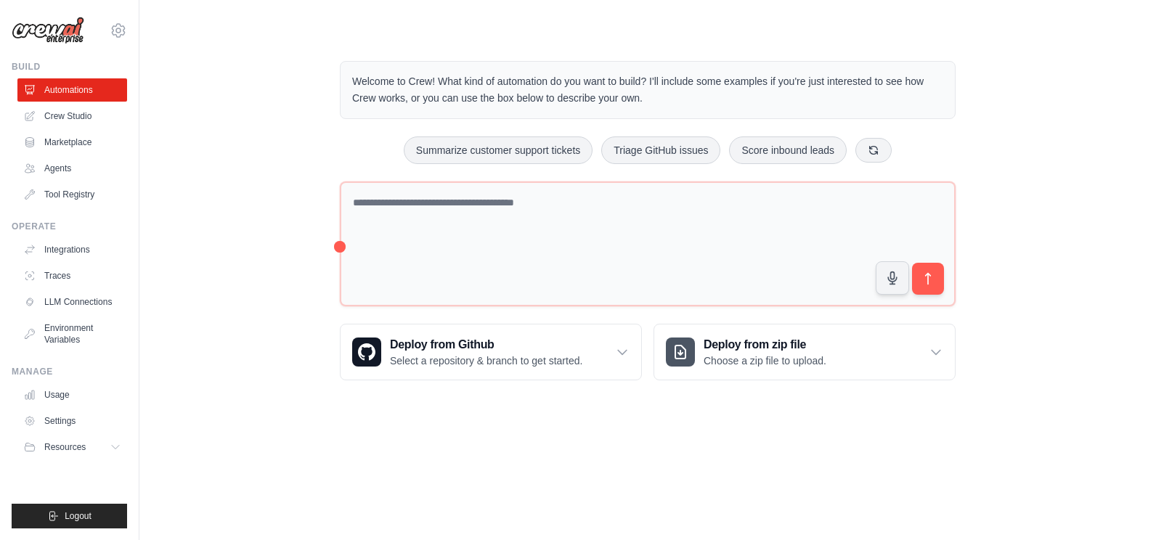
click at [249, 241] on div "Welcome to Crew! What kind of automation do you want to build? I'll include som…" at bounding box center [648, 221] width 970 height 366
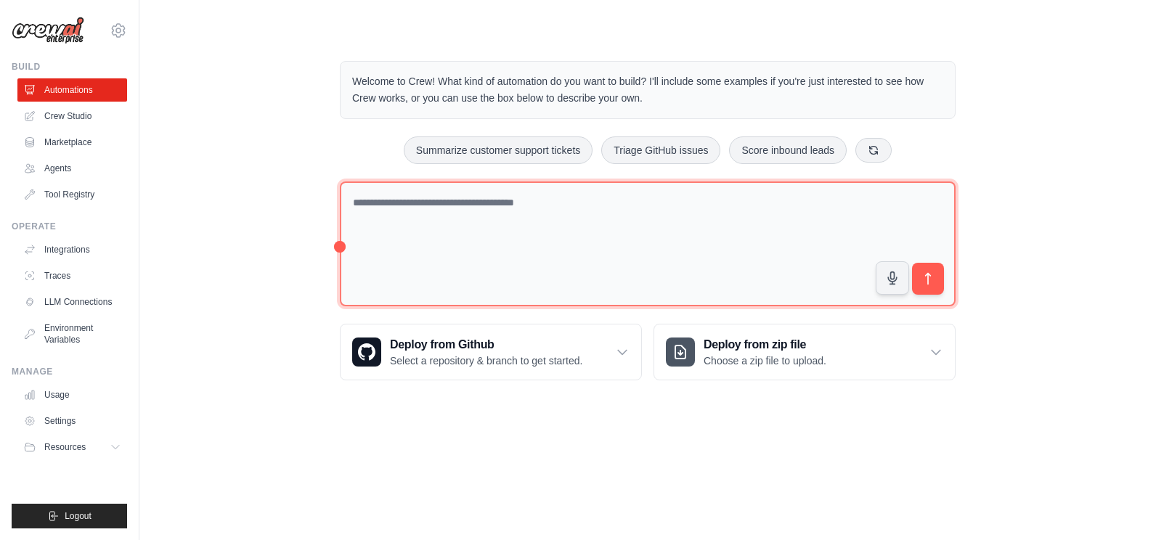
click at [432, 245] on textarea at bounding box center [648, 245] width 616 height 126
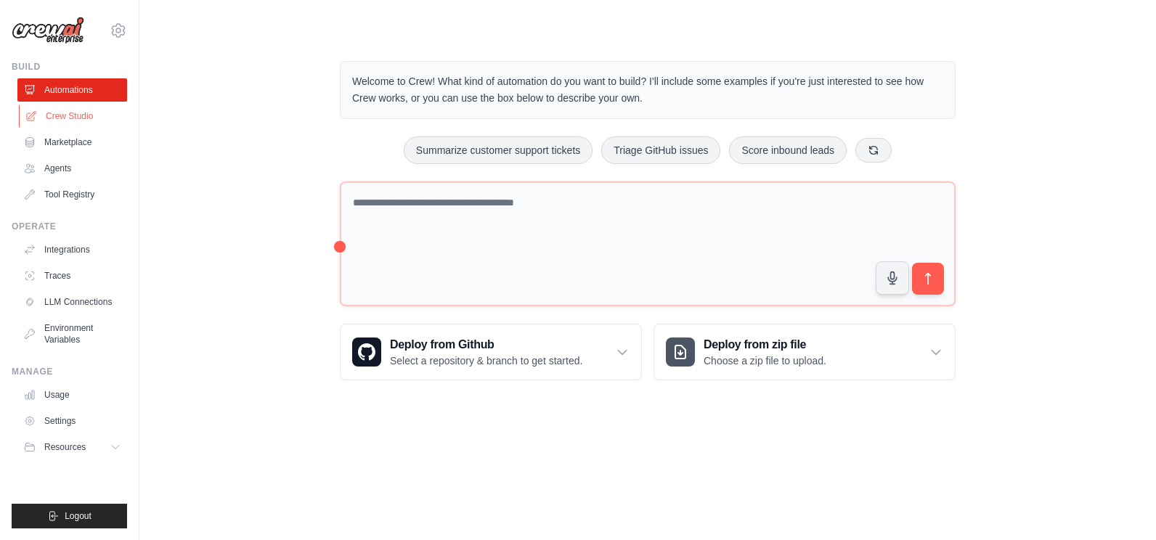
click at [60, 121] on link "Crew Studio" at bounding box center [74, 116] width 110 height 23
click at [60, 41] on img at bounding box center [48, 31] width 73 height 28
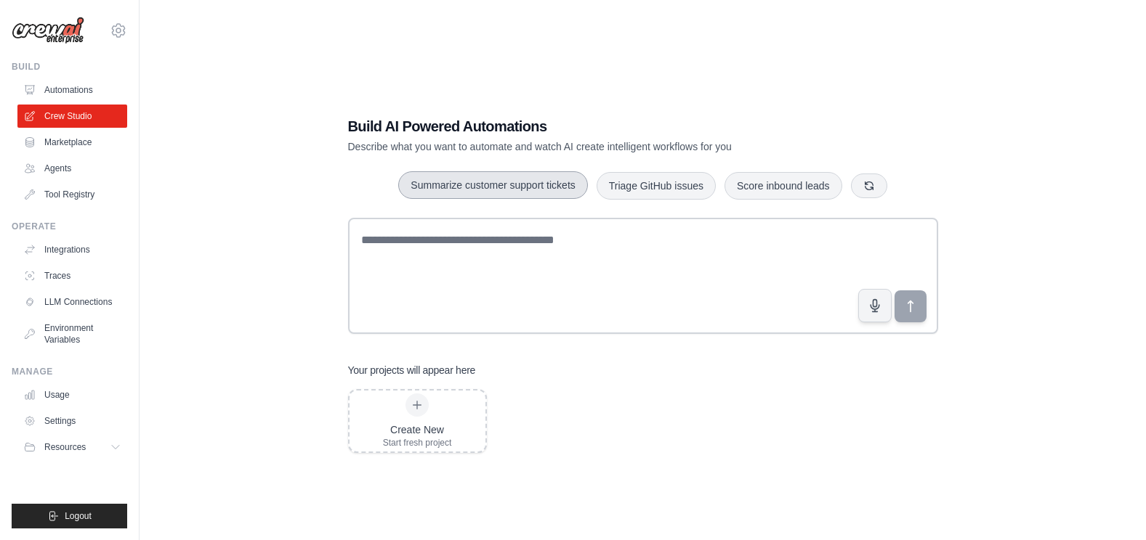
click at [513, 192] on button "Summarize customer support tickets" at bounding box center [492, 185] width 189 height 28
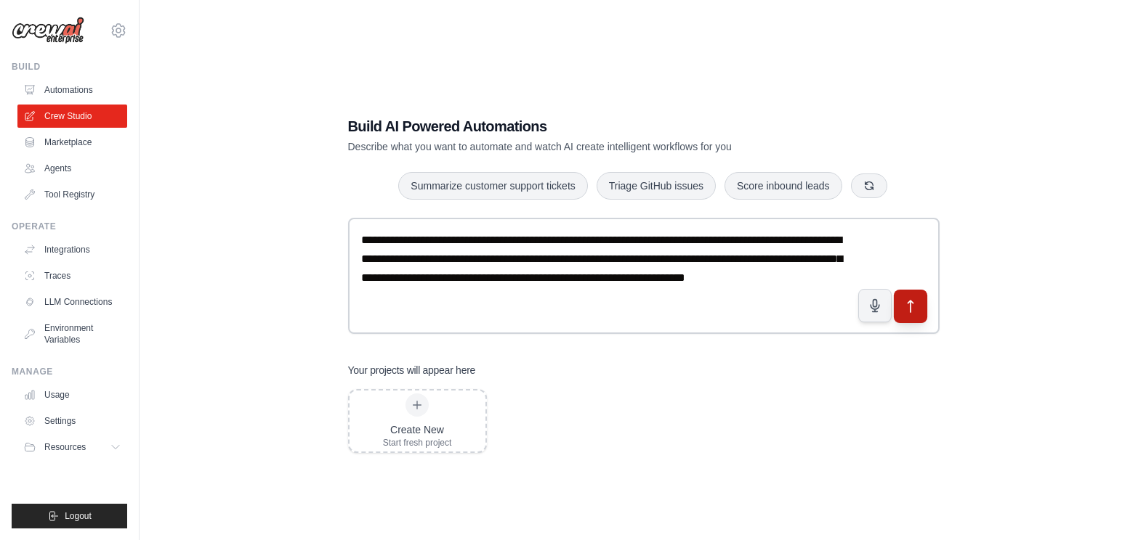
click at [923, 304] on button "submit" at bounding box center [909, 306] width 33 height 33
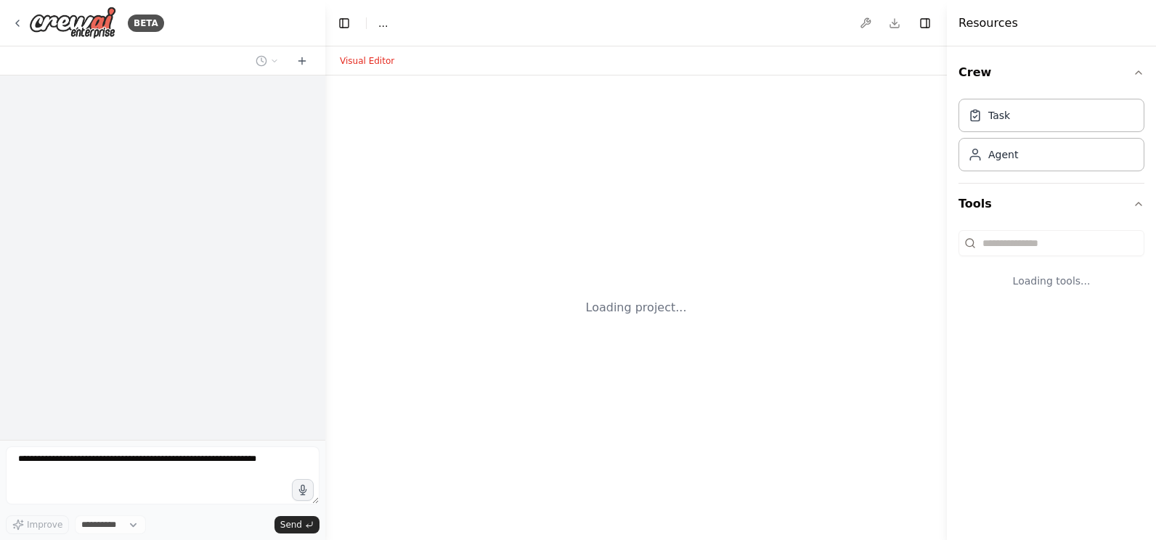
select select "****"
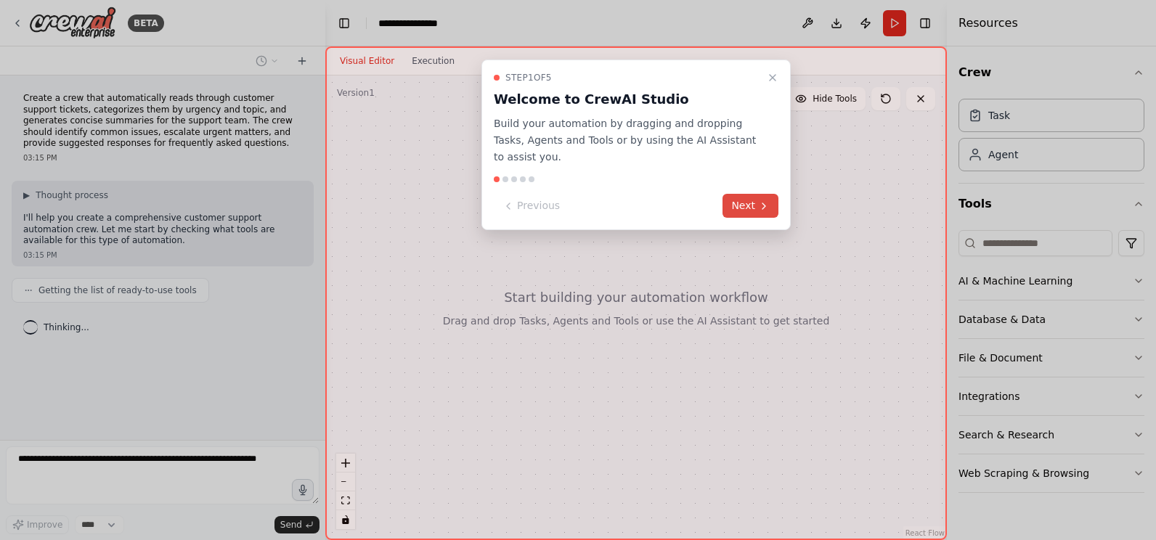
click at [762, 200] on icon at bounding box center [764, 206] width 12 height 12
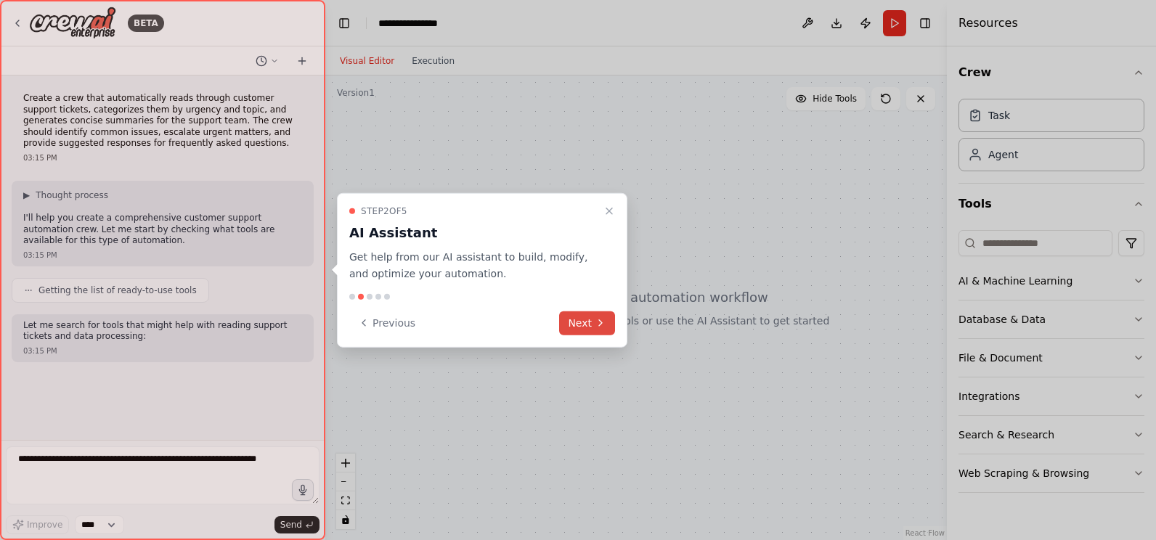
click at [599, 329] on button "Next" at bounding box center [587, 323] width 56 height 24
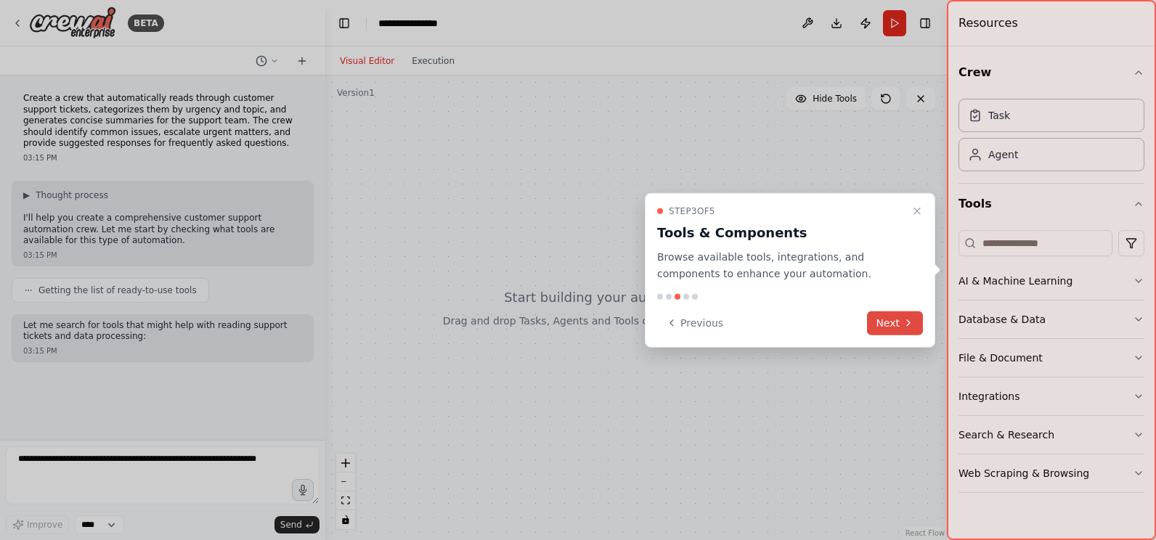
click at [910, 321] on icon at bounding box center [909, 323] width 12 height 12
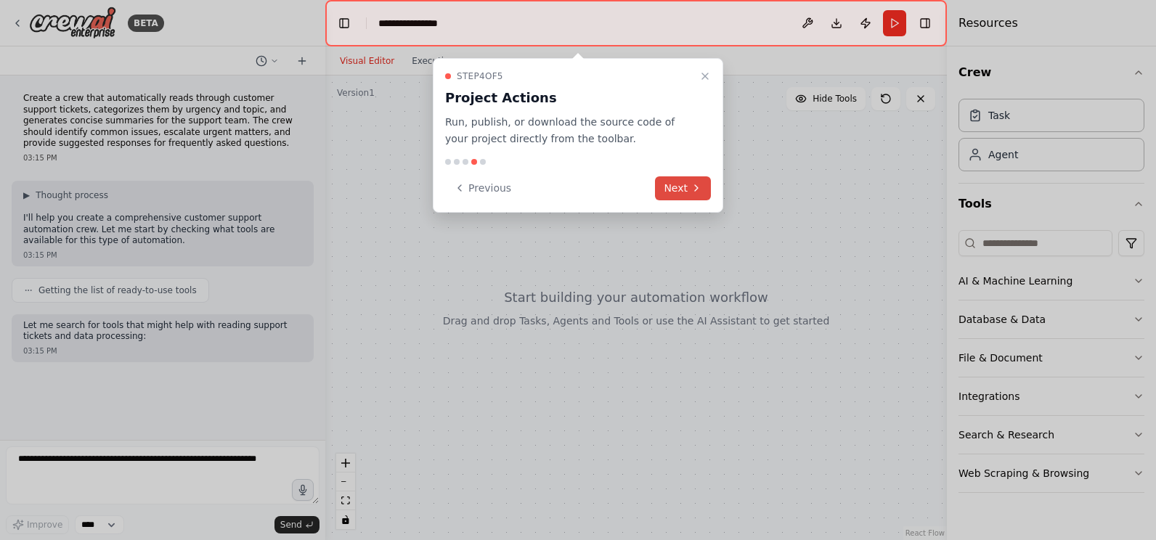
click at [678, 185] on button "Next" at bounding box center [683, 189] width 56 height 24
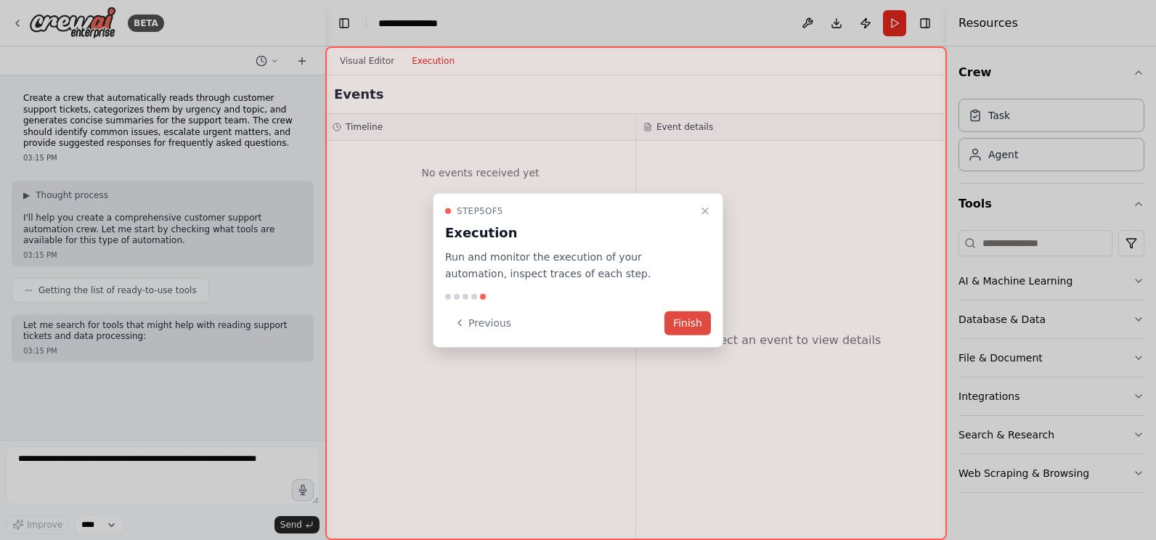
click at [701, 321] on button "Finish" at bounding box center [688, 323] width 46 height 24
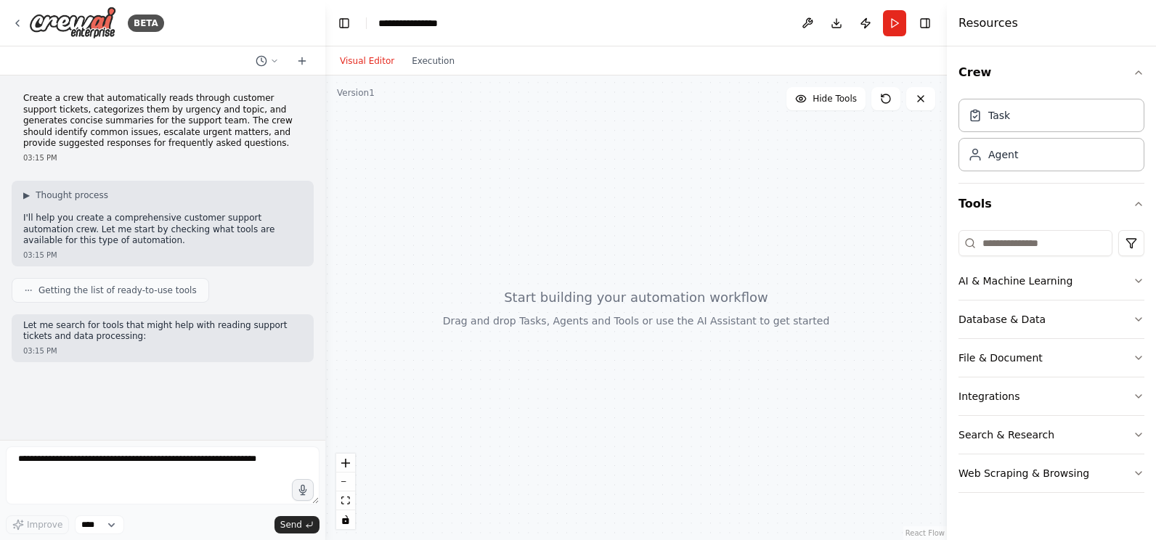
drag, startPoint x: 570, startPoint y: 328, endPoint x: 516, endPoint y: 304, distance: 59.2
click at [516, 304] on div at bounding box center [636, 308] width 622 height 465
click at [1147, 275] on div "Crew Task Agent Tools AI & Machine Learning Database & Data File & Document Int…" at bounding box center [1051, 293] width 209 height 494
click at [1138, 280] on icon "button" at bounding box center [1139, 281] width 12 height 12
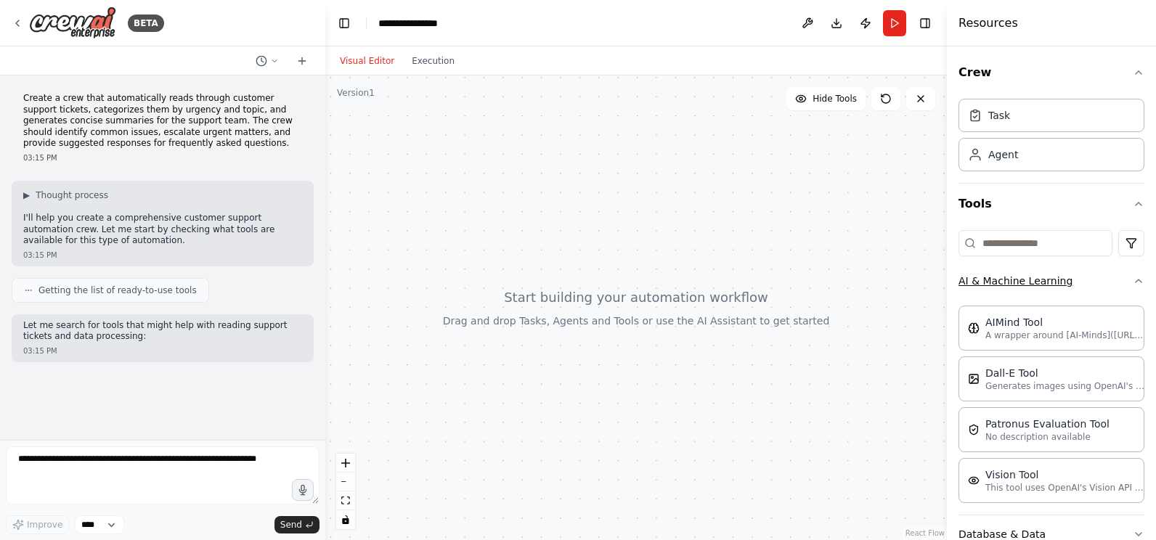
click at [1133, 281] on icon "button" at bounding box center [1139, 281] width 12 height 12
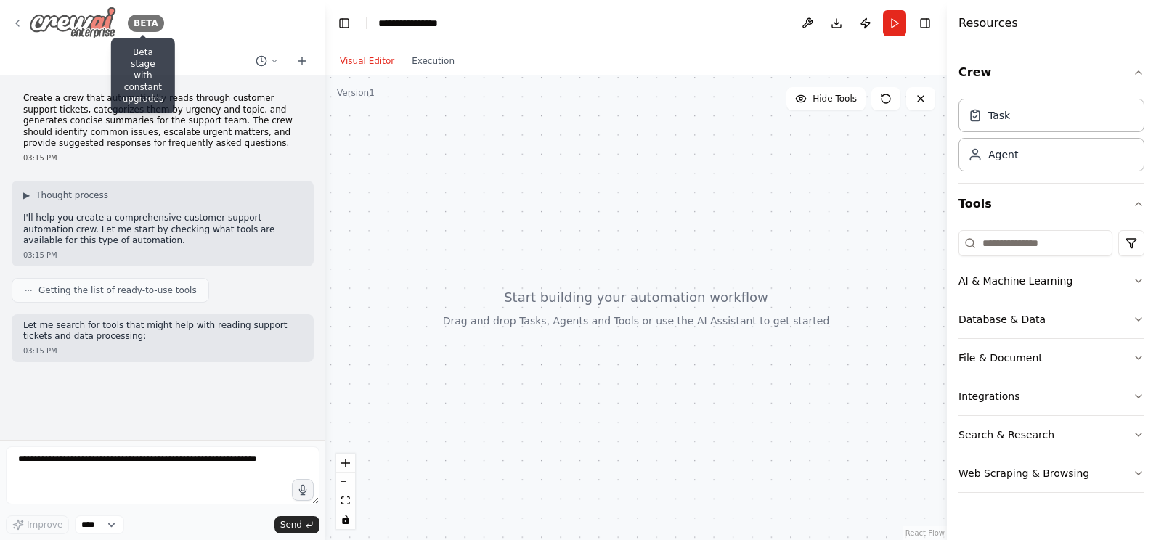
click at [142, 28] on div "BETA" at bounding box center [146, 23] width 36 height 17
